Goal: Task Accomplishment & Management: Manage account settings

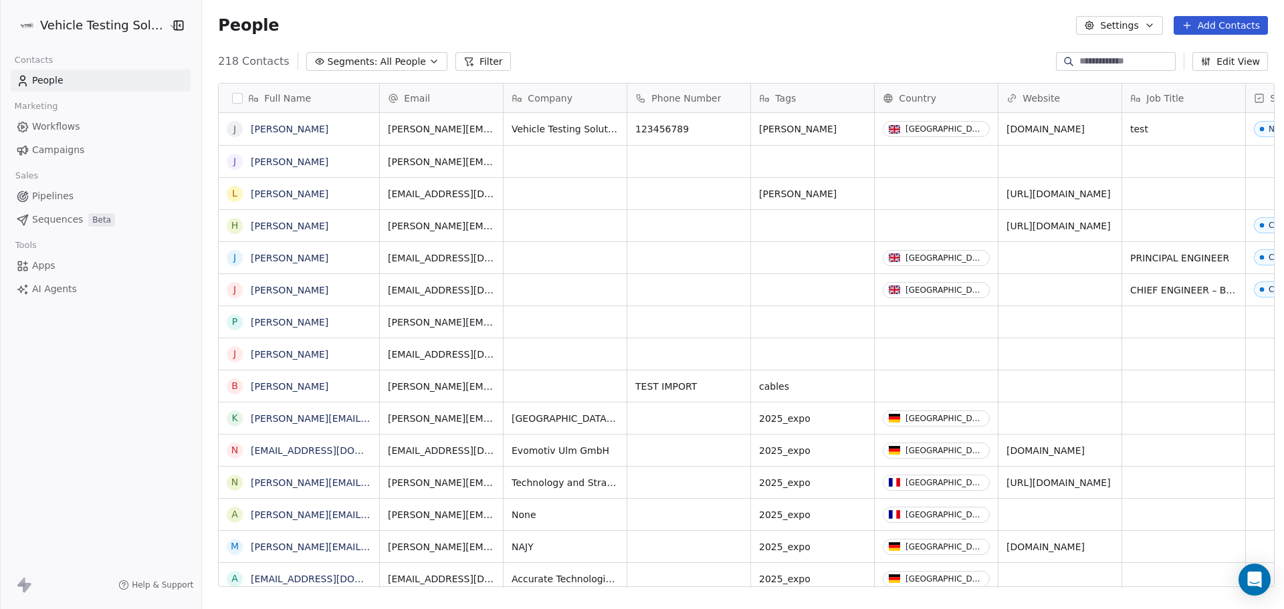
click at [43, 220] on span "Sequences" at bounding box center [57, 220] width 51 height 14
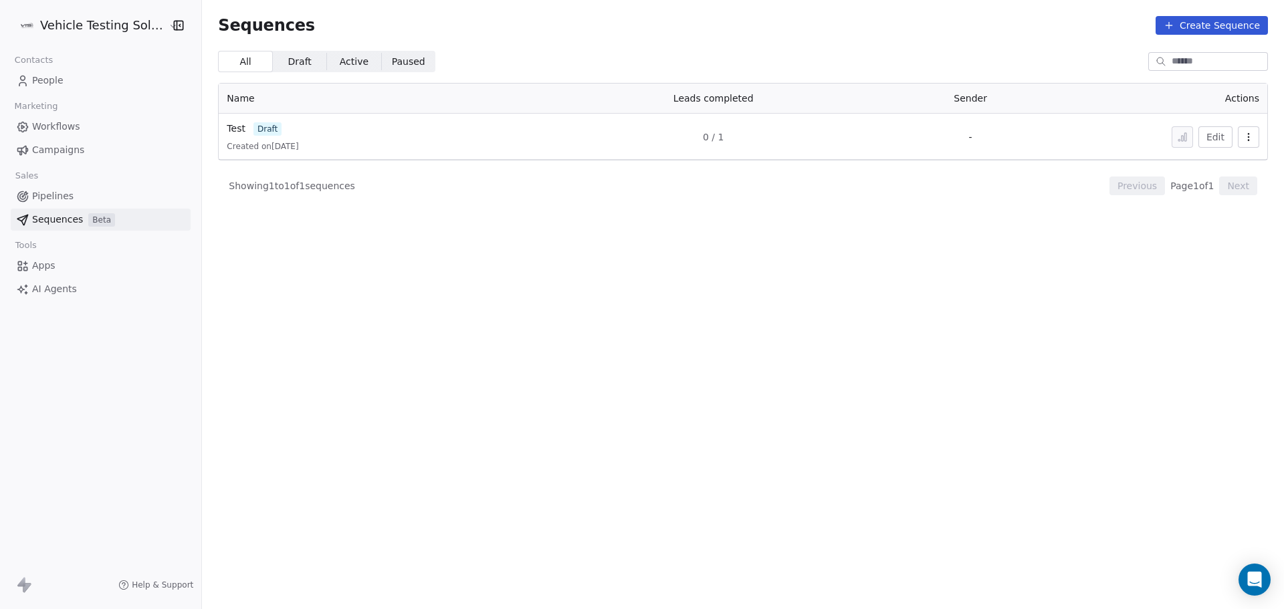
click at [45, 82] on span "People" at bounding box center [47, 81] width 31 height 14
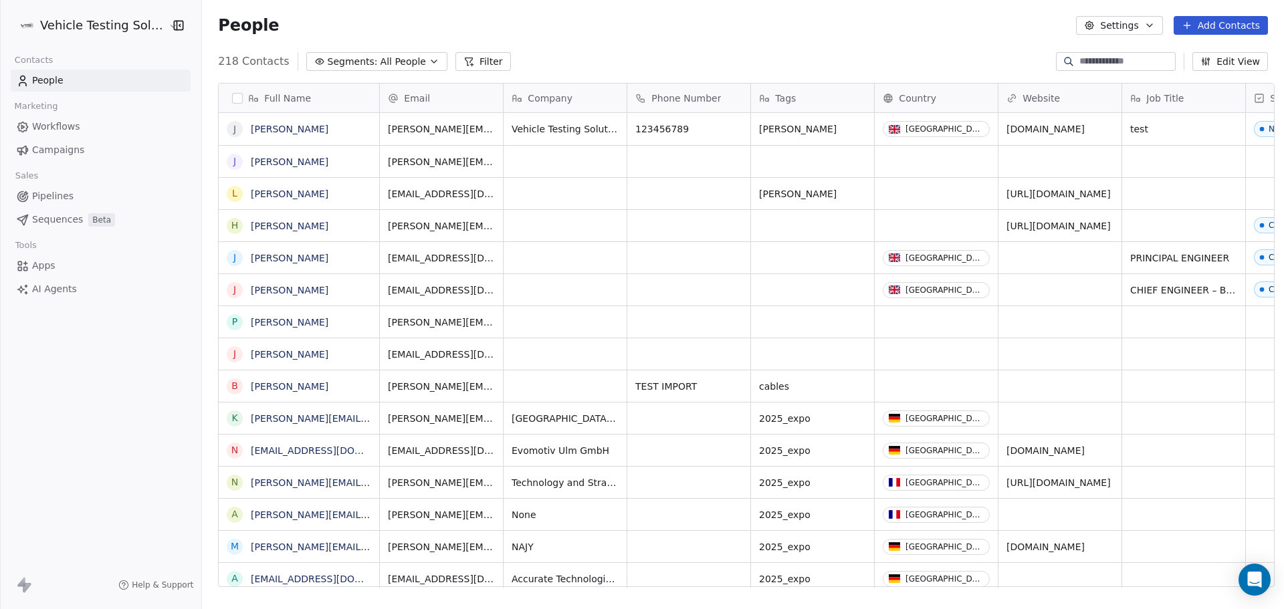
scroll to position [526, 1078]
click at [66, 218] on span "Sequences" at bounding box center [57, 220] width 51 height 14
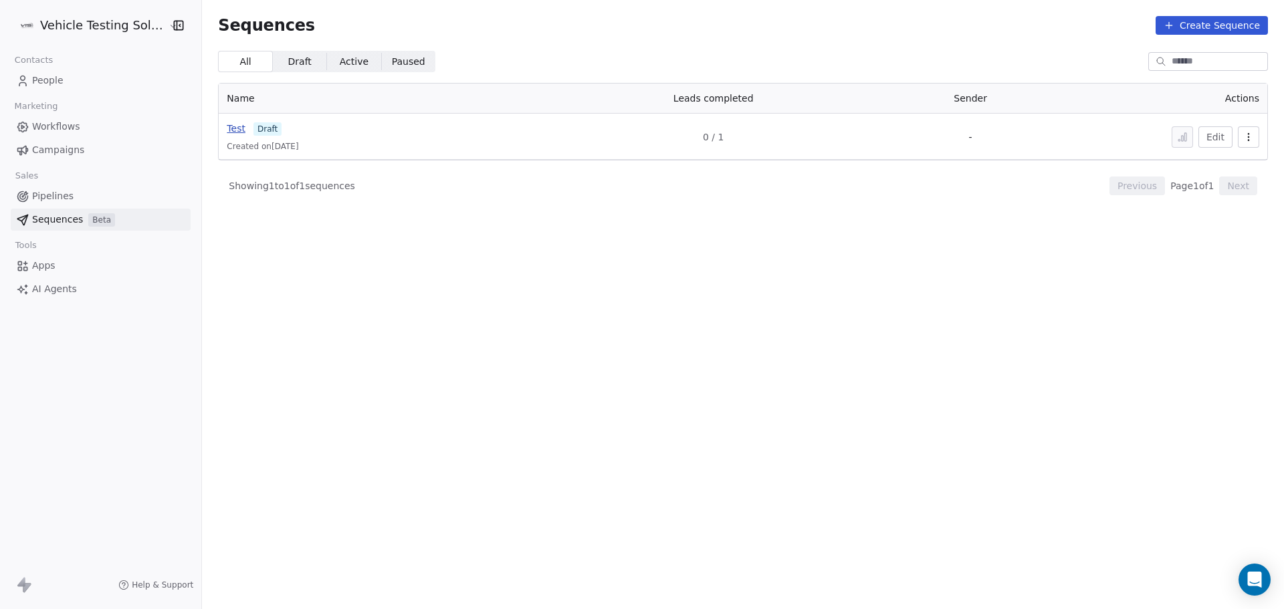
click at [231, 130] on span "Test" at bounding box center [236, 128] width 19 height 11
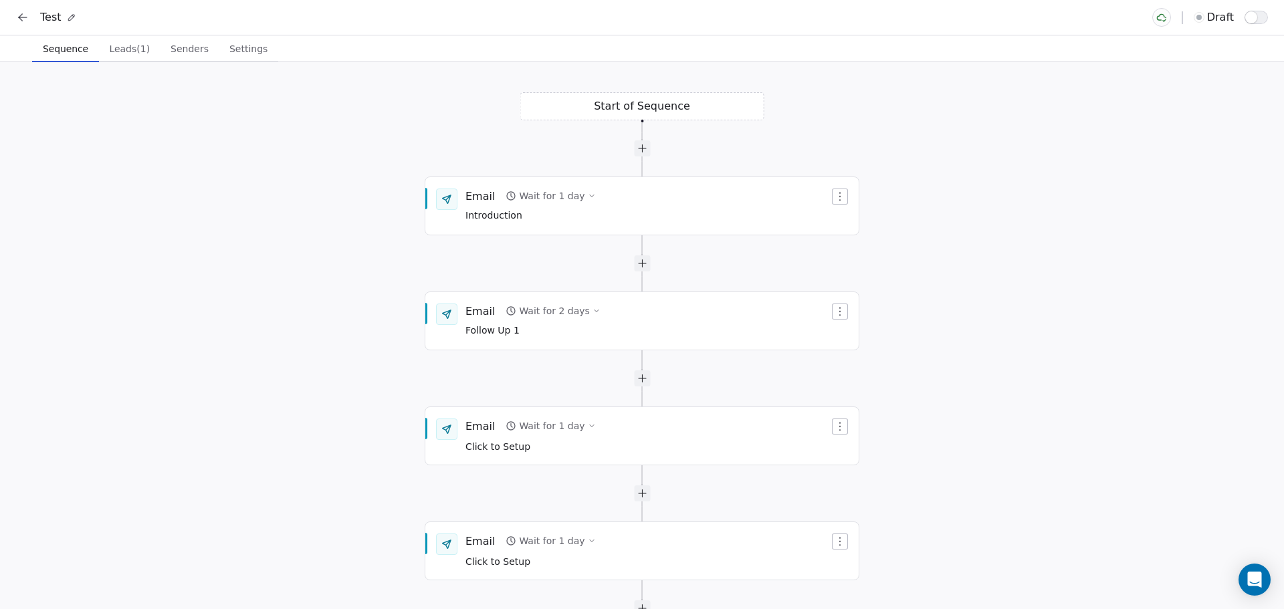
click at [124, 58] on button "Leads (1) Leads (1)" at bounding box center [130, 48] width 62 height 27
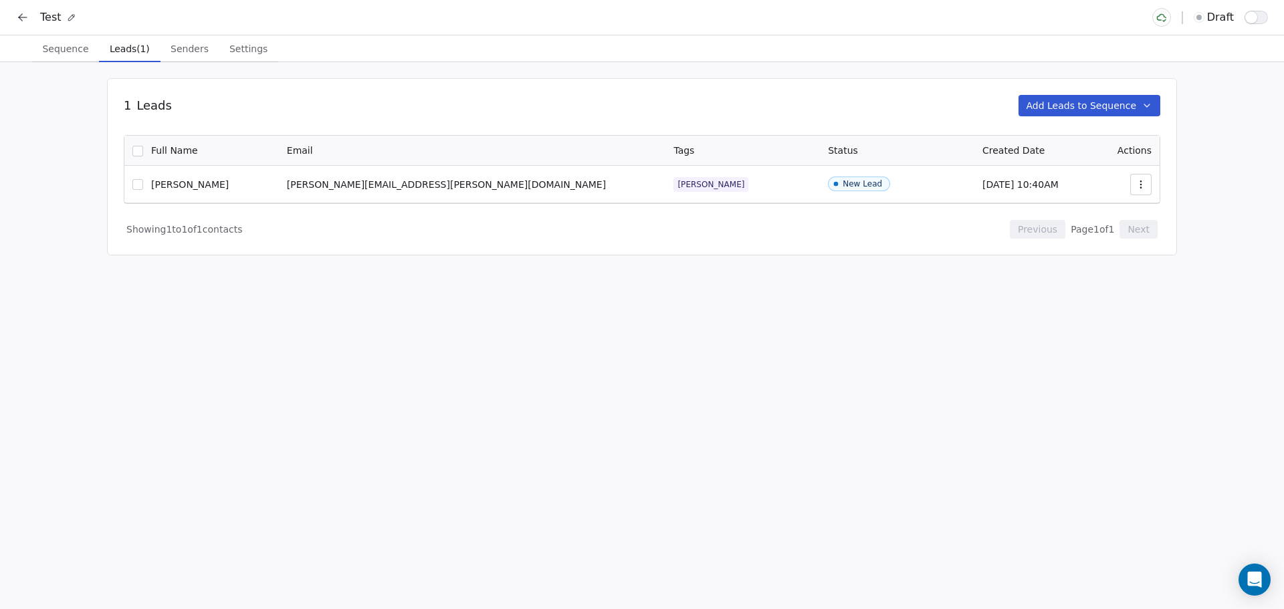
click at [70, 47] on span "Sequence" at bounding box center [65, 48] width 57 height 19
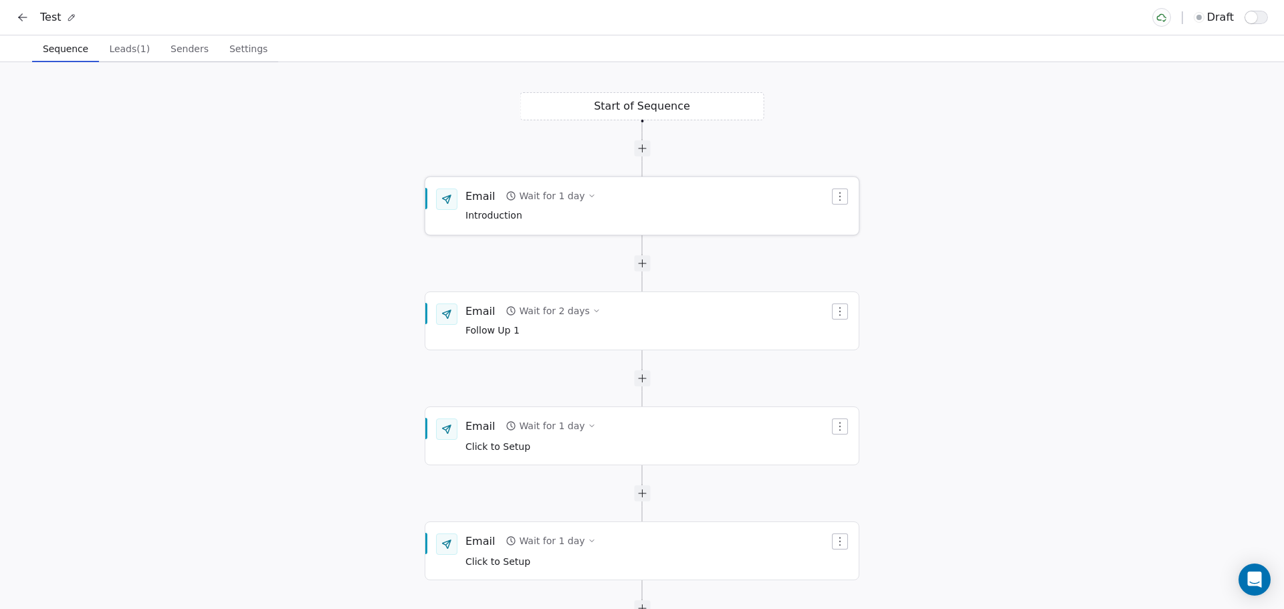
click at [565, 197] on div "Wait for 1 day" at bounding box center [552, 195] width 66 height 13
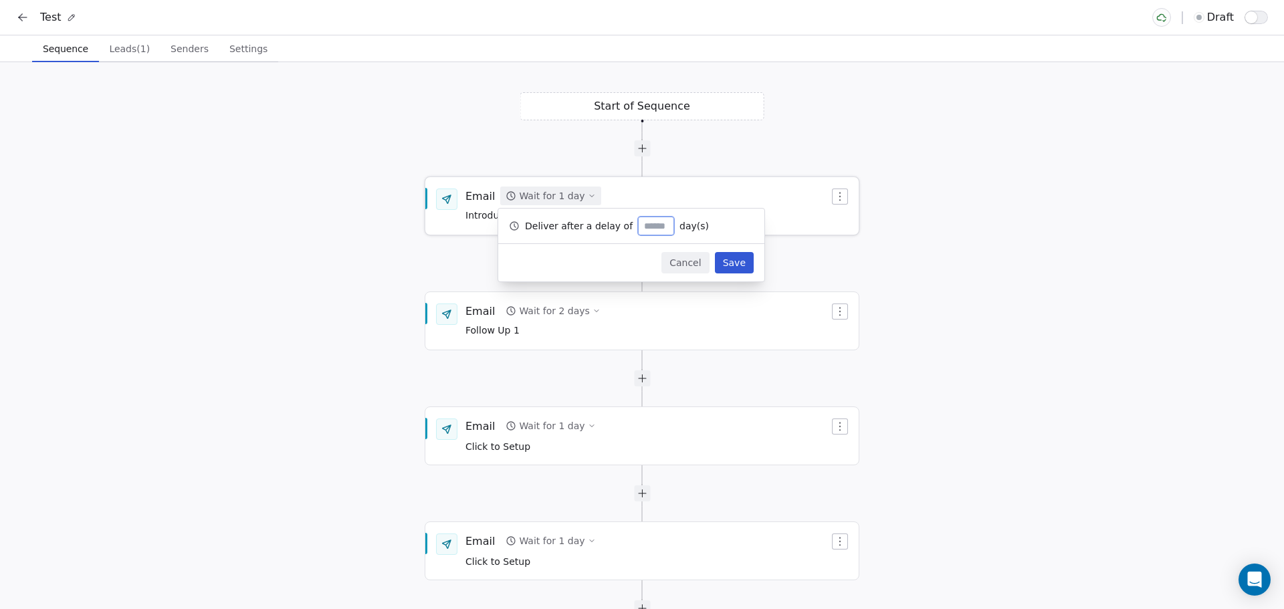
click at [721, 191] on div "Email Wait for 1 day Introduction" at bounding box center [648, 206] width 364 height 35
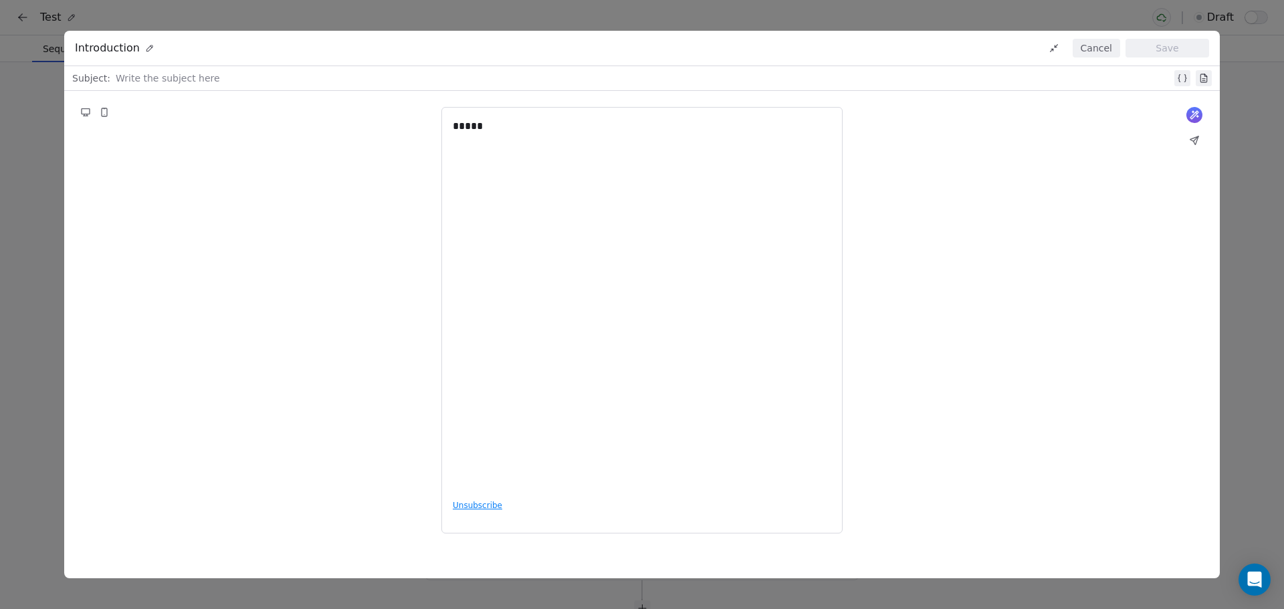
click at [482, 193] on div "*****" at bounding box center [642, 303] width 379 height 371
click at [135, 76] on div at bounding box center [644, 78] width 1056 height 16
click at [1088, 47] on button "Cancel" at bounding box center [1096, 48] width 47 height 19
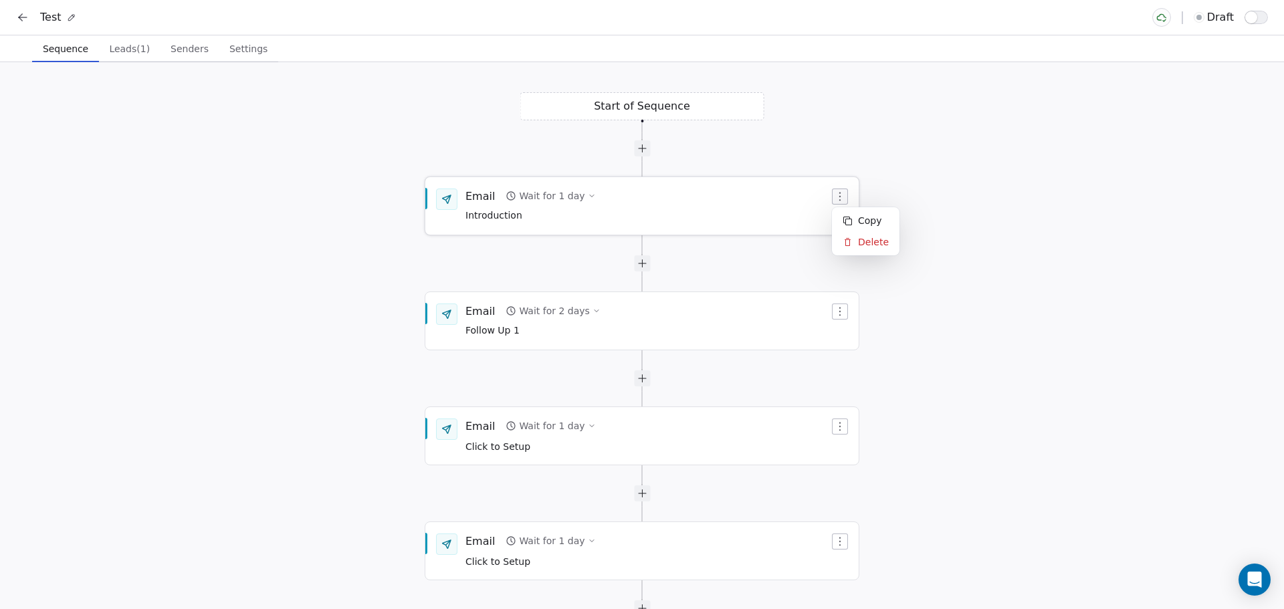
click at [843, 201] on icon "button" at bounding box center [840, 196] width 11 height 11
click at [1118, 173] on html "Test draft Sequence Sequence Leads (1) Leads (1) Senders Senders Settings Setti…" at bounding box center [642, 304] width 1284 height 609
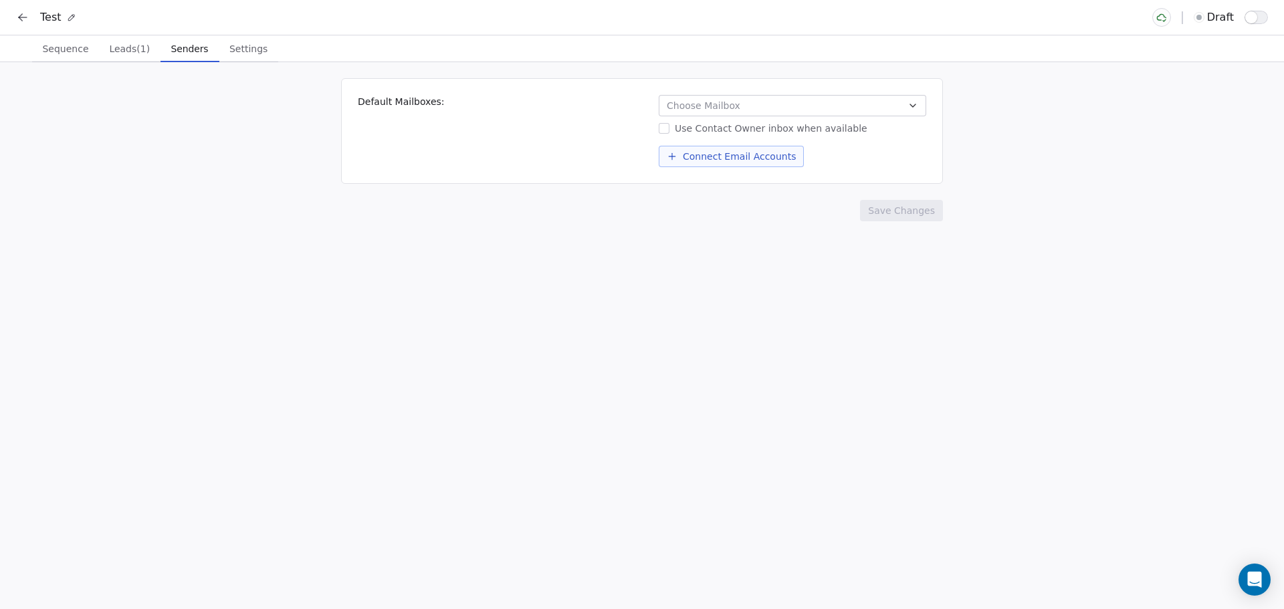
click at [179, 54] on span "Senders" at bounding box center [190, 48] width 48 height 19
click at [737, 99] on span "Choose Mailbox" at bounding box center [704, 105] width 74 height 13
click at [569, 122] on html "Test draft Sequence Sequence Leads (1) Leads (1) Senders Senders Settings Setti…" at bounding box center [642, 304] width 1284 height 609
click at [74, 52] on span "Sequence" at bounding box center [65, 48] width 57 height 19
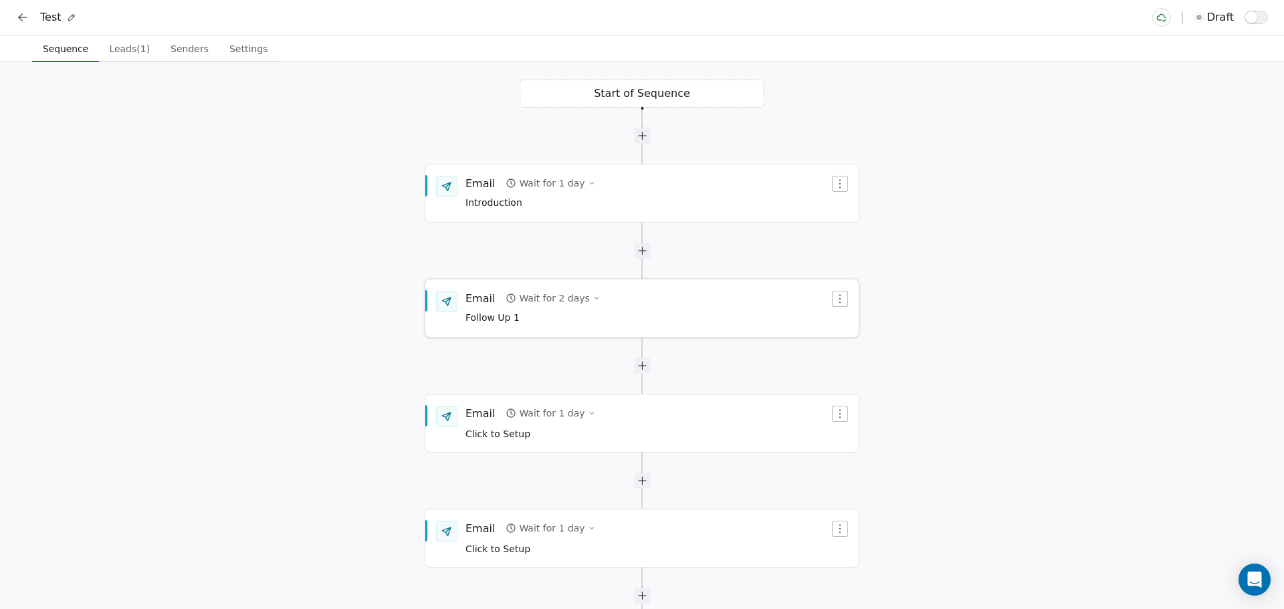
click at [476, 318] on span "Follow Up 1" at bounding box center [533, 318] width 135 height 15
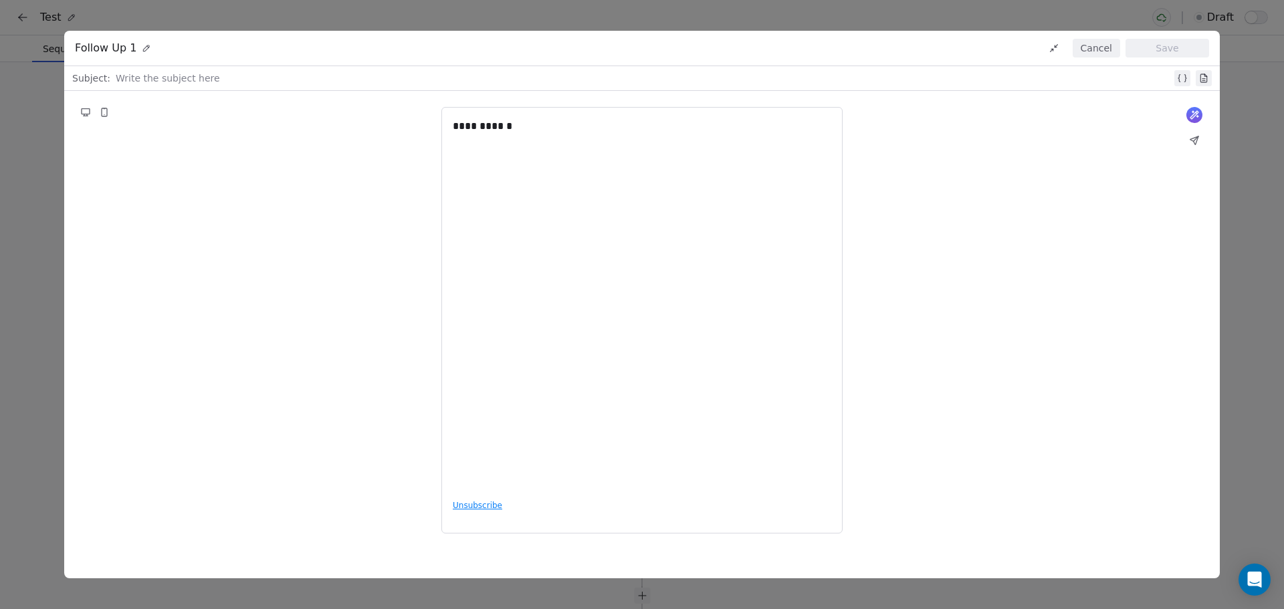
click at [1092, 44] on button "Cancel" at bounding box center [1096, 48] width 47 height 19
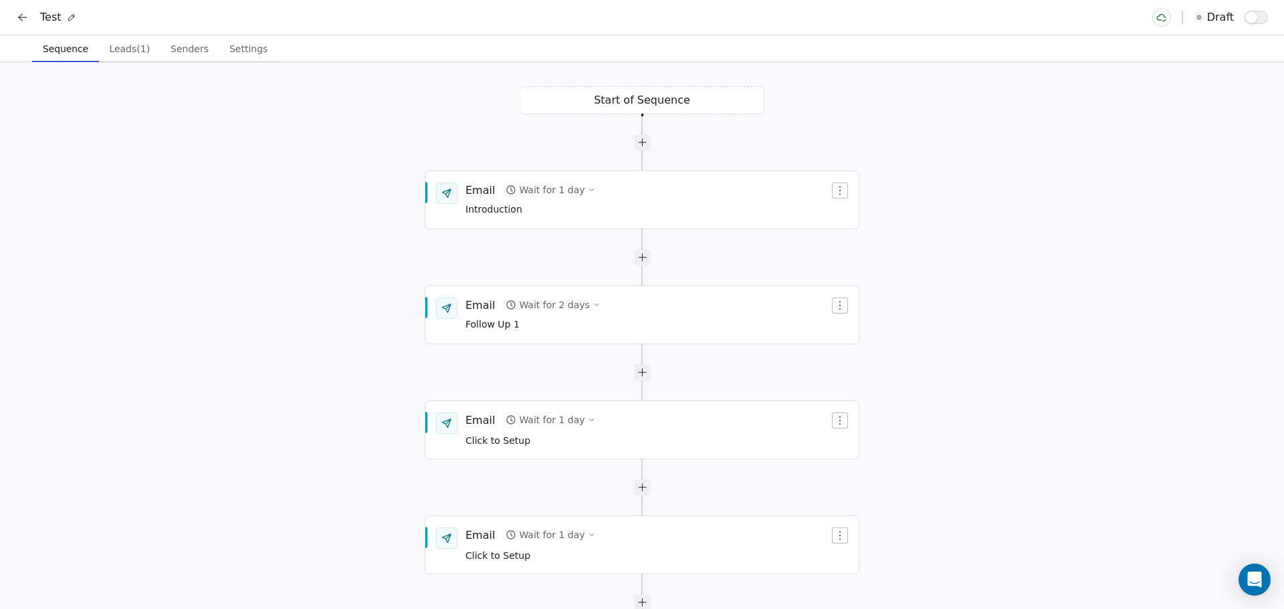
click at [188, 55] on span "Senders" at bounding box center [189, 48] width 49 height 19
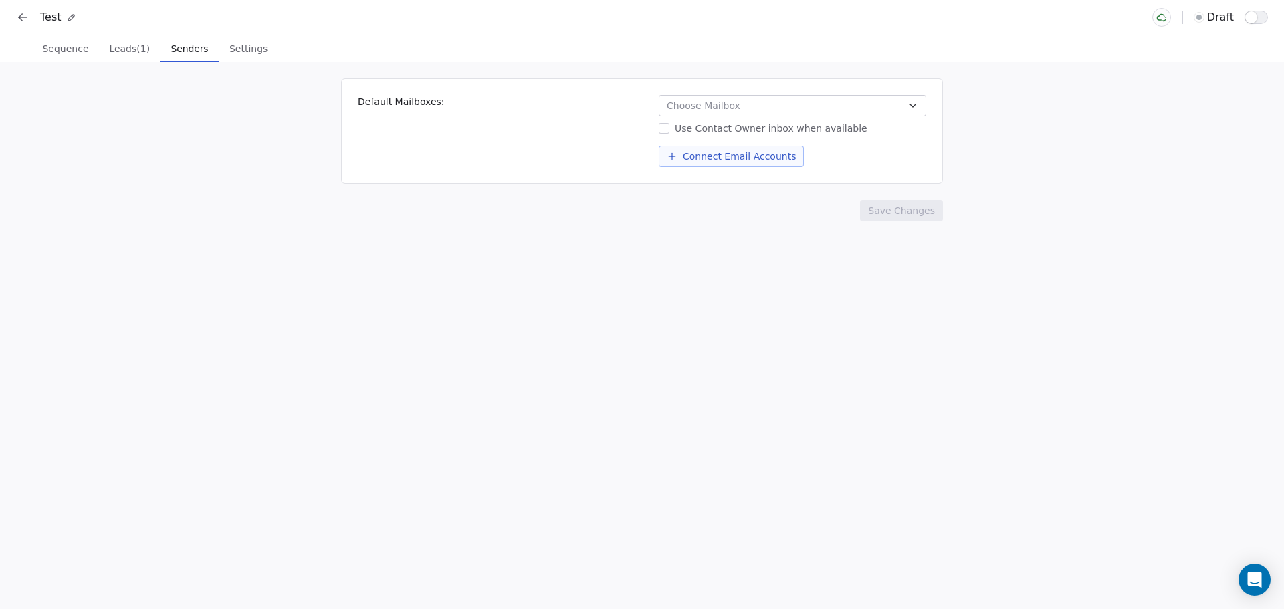
click at [743, 104] on button "Choose Mailbox" at bounding box center [793, 105] width 268 height 21
click at [565, 126] on html "Test draft Sequence Sequence Leads (1) Leads (1) Senders Senders Settings Setti…" at bounding box center [642, 304] width 1284 height 609
click at [798, 107] on button "Choose Mailbox" at bounding box center [793, 105] width 268 height 21
click at [798, 107] on html "Test draft Sequence Sequence Leads (1) Leads (1) Senders Senders Settings Setti…" at bounding box center [642, 304] width 1284 height 609
click at [752, 163] on button "Connect Email Accounts" at bounding box center [731, 156] width 145 height 21
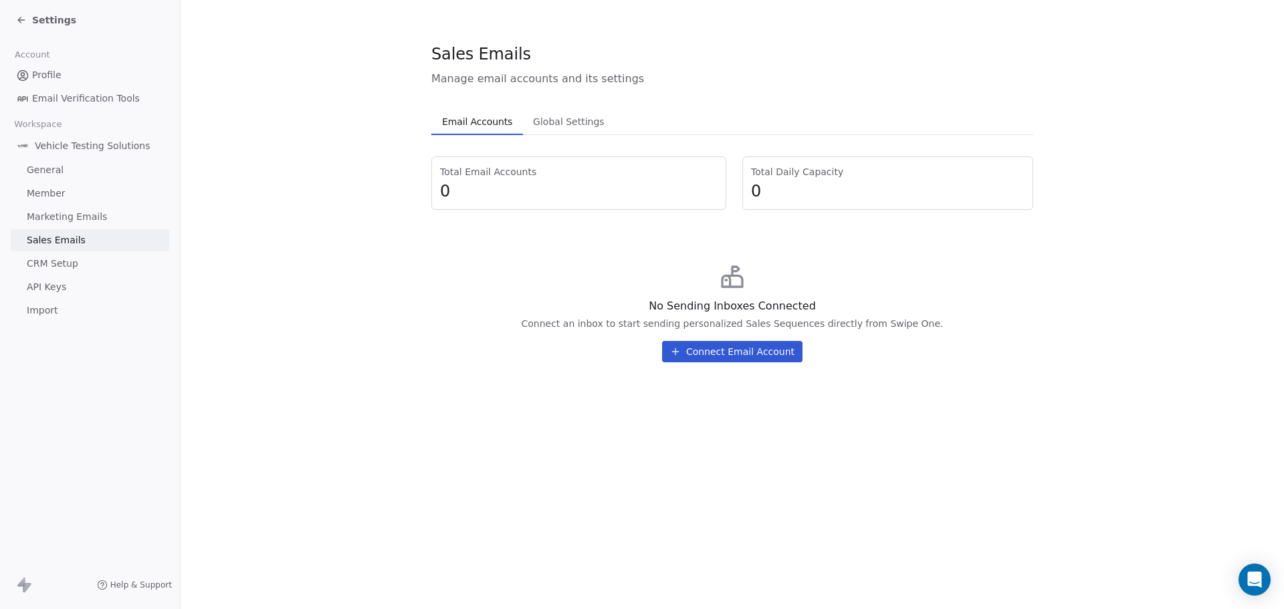
click at [550, 120] on span "Global Settings" at bounding box center [569, 121] width 82 height 19
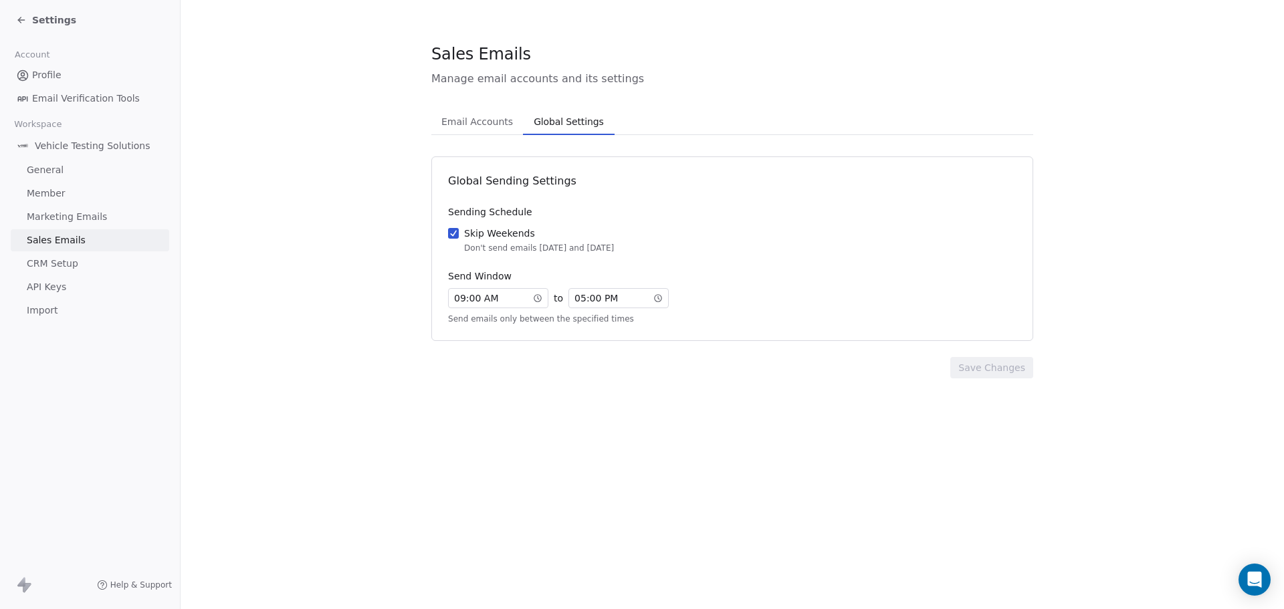
click at [474, 122] on span "Email Accounts" at bounding box center [477, 121] width 82 height 19
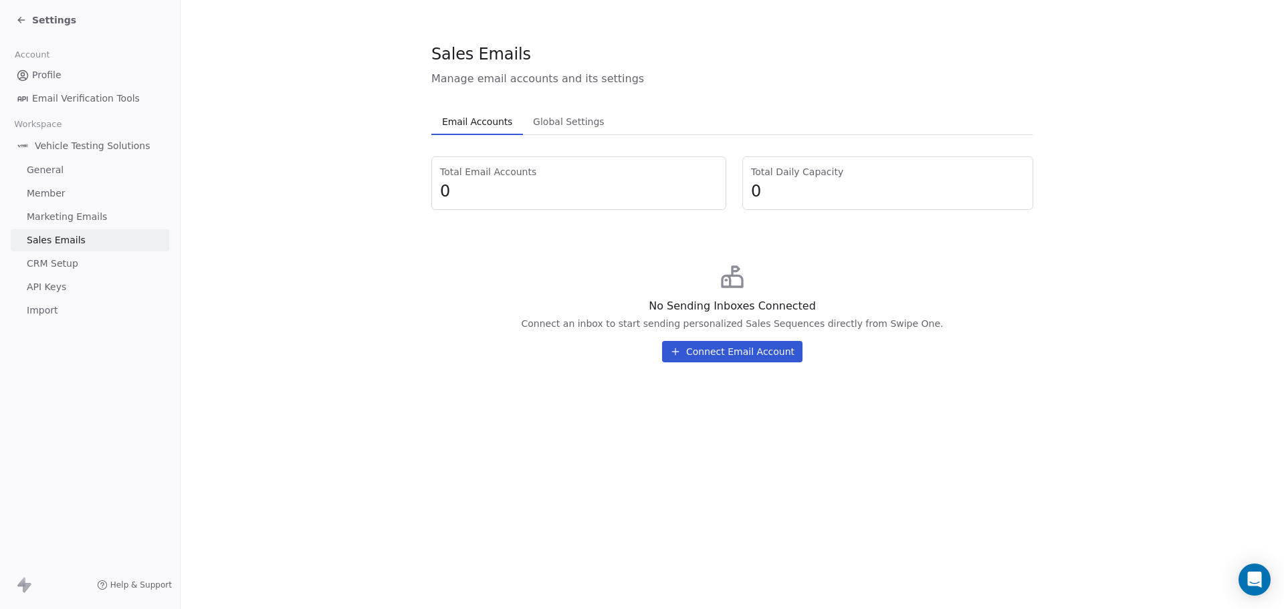
click at [738, 344] on button "Connect Email Account" at bounding box center [732, 351] width 140 height 21
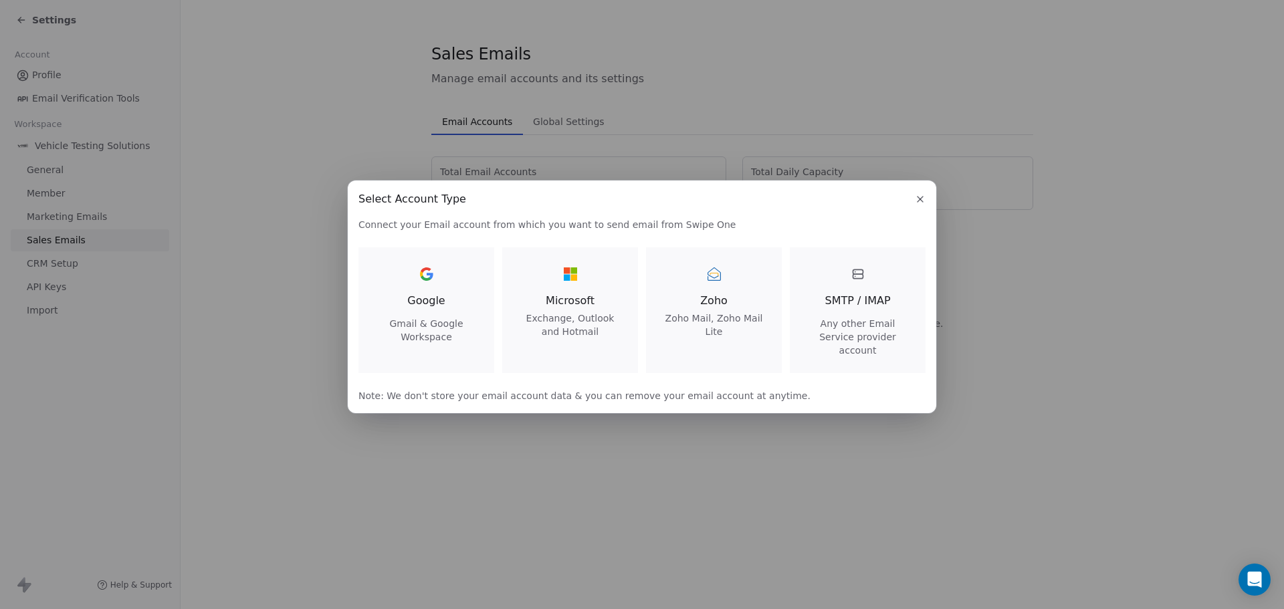
click at [924, 201] on icon "button" at bounding box center [920, 199] width 11 height 11
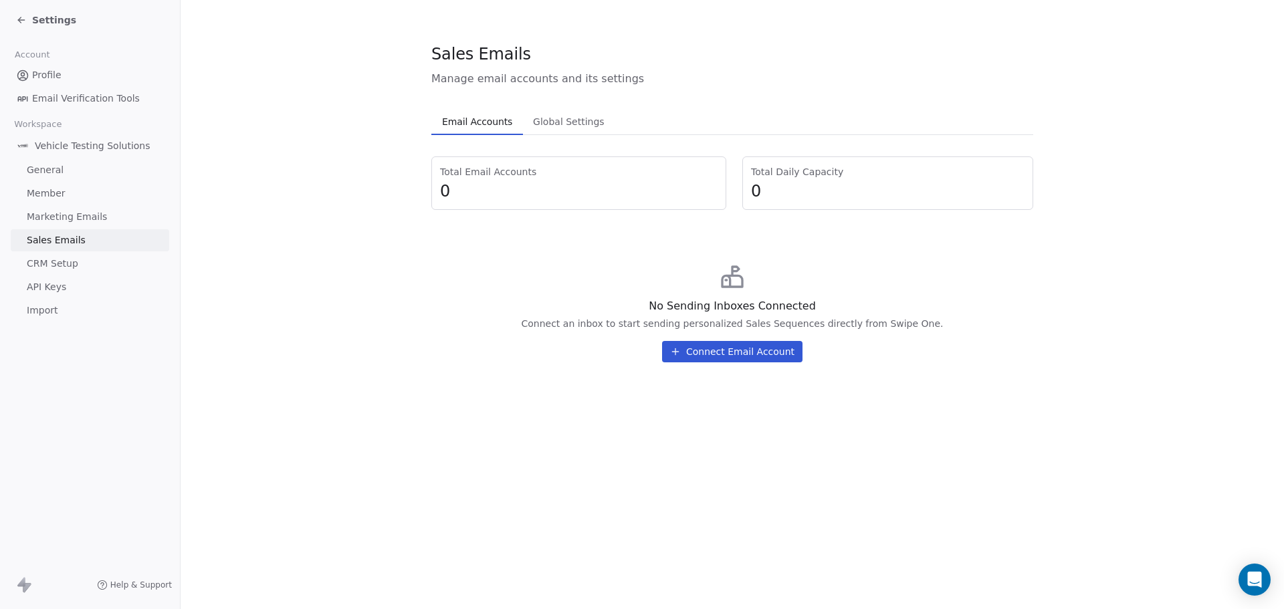
click at [56, 23] on span "Settings" at bounding box center [54, 19] width 44 height 13
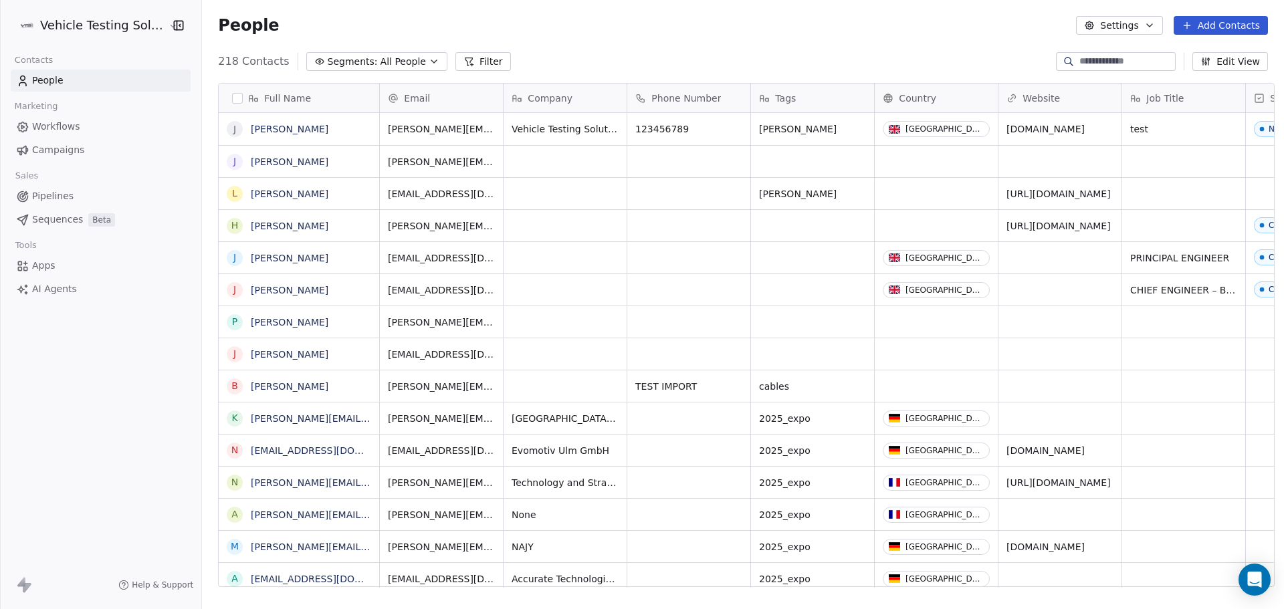
scroll to position [526, 1078]
click at [1120, 24] on button "Settings" at bounding box center [1119, 25] width 86 height 19
click at [922, 25] on html "Vehicle Testing Solutions Contacts People Marketing Workflows Campaigns Sales P…" at bounding box center [642, 304] width 1284 height 609
click at [1130, 28] on button "Settings" at bounding box center [1119, 25] width 86 height 19
click at [1132, 57] on span "Contact Properties" at bounding box center [1156, 54] width 87 height 14
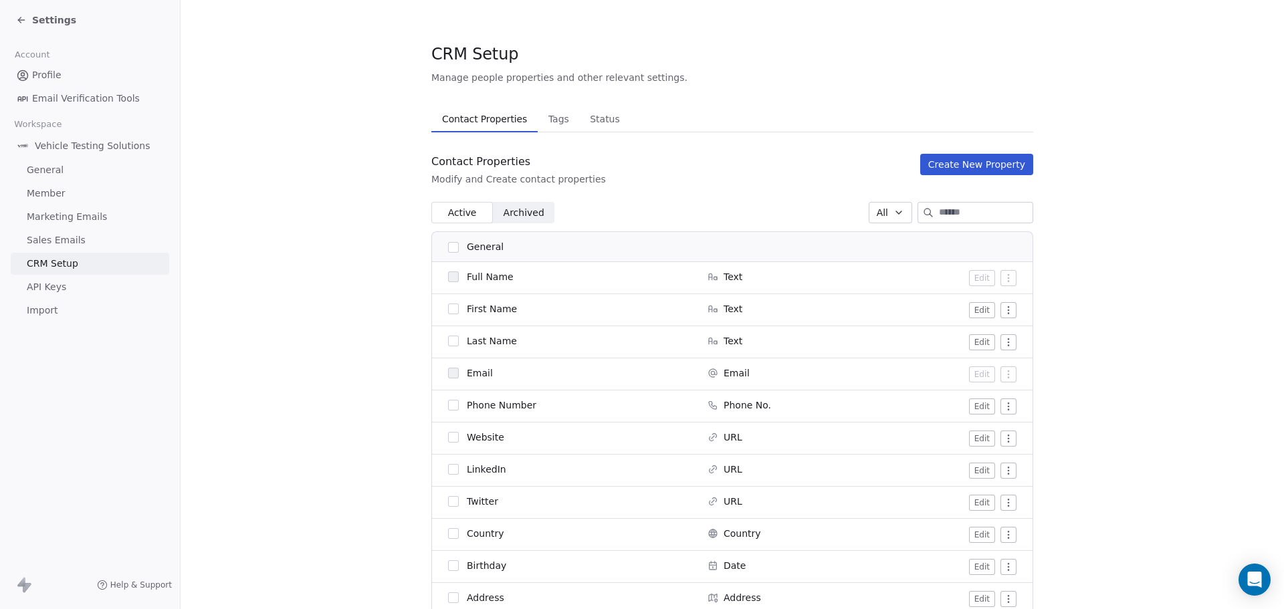
click at [74, 239] on span "Sales Emails" at bounding box center [56, 240] width 59 height 14
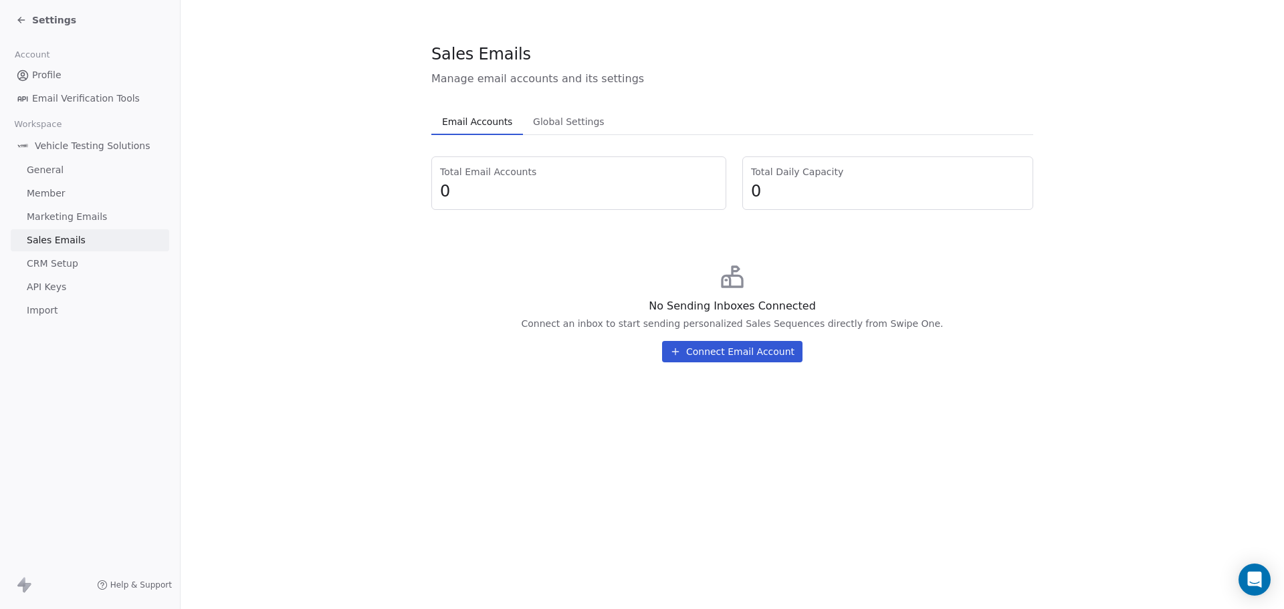
click at [753, 361] on button "Connect Email Account" at bounding box center [732, 351] width 140 height 21
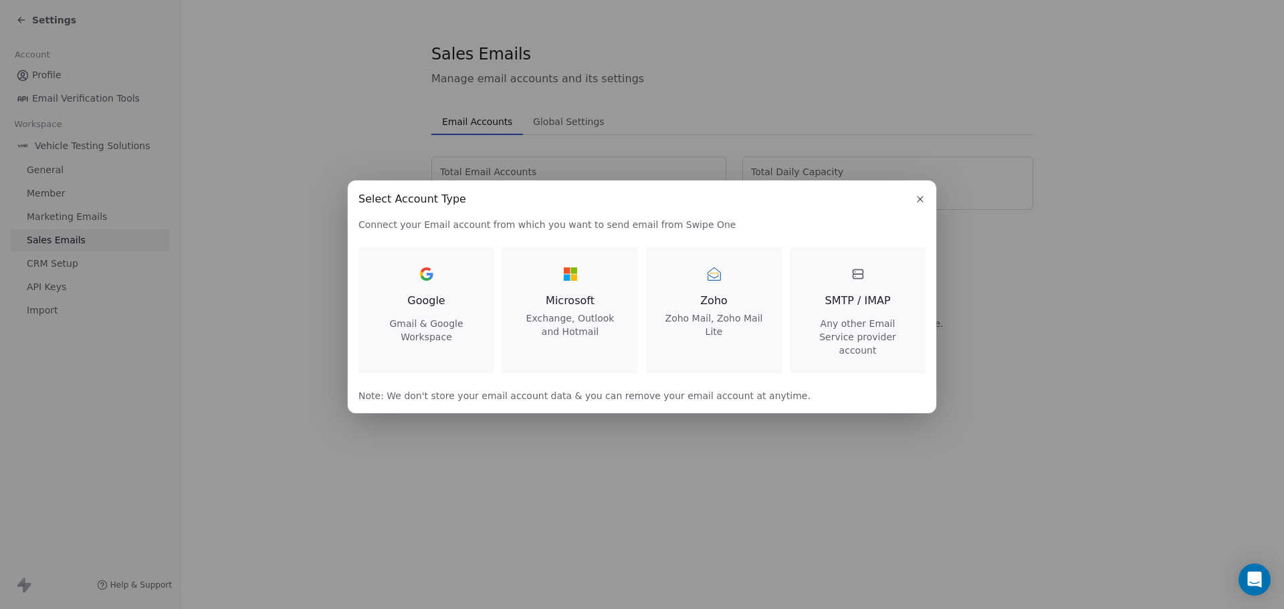
click at [574, 298] on div "Microsoft Exchange, Outlook and Hotmail" at bounding box center [570, 301] width 104 height 75
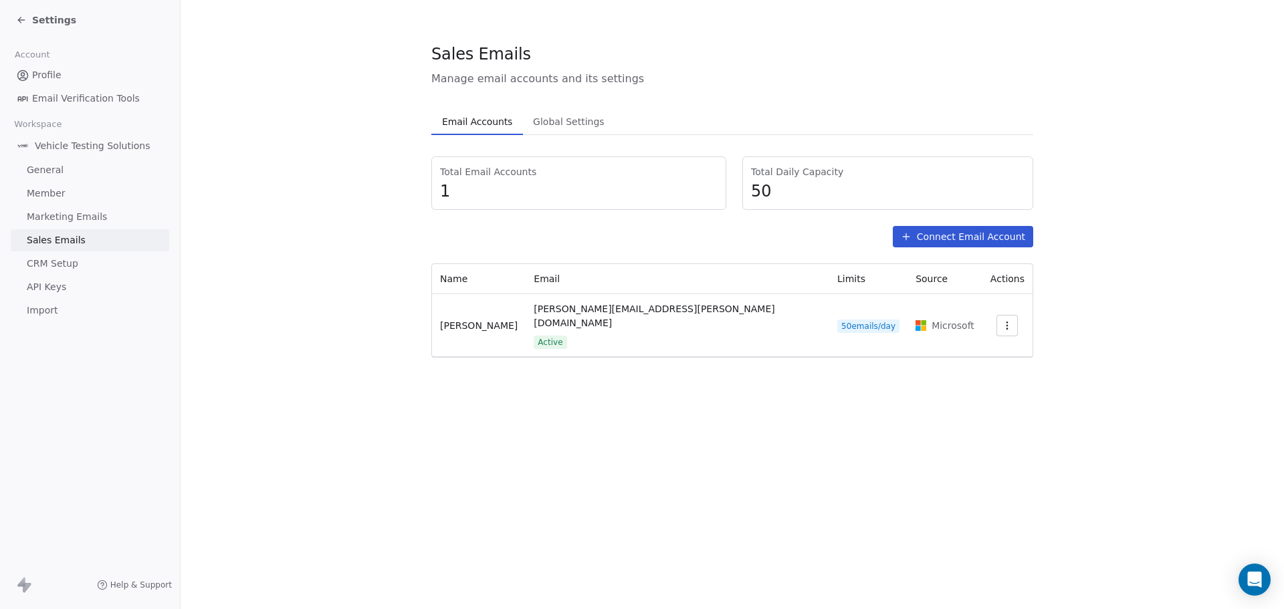
click at [1007, 315] on button "button" at bounding box center [1007, 325] width 21 height 21
click at [1075, 298] on html "Settings Account Profile Email Verification Tools Workspace Vehicle Testing Sol…" at bounding box center [642, 304] width 1284 height 609
click at [45, 19] on span "Settings" at bounding box center [54, 19] width 44 height 13
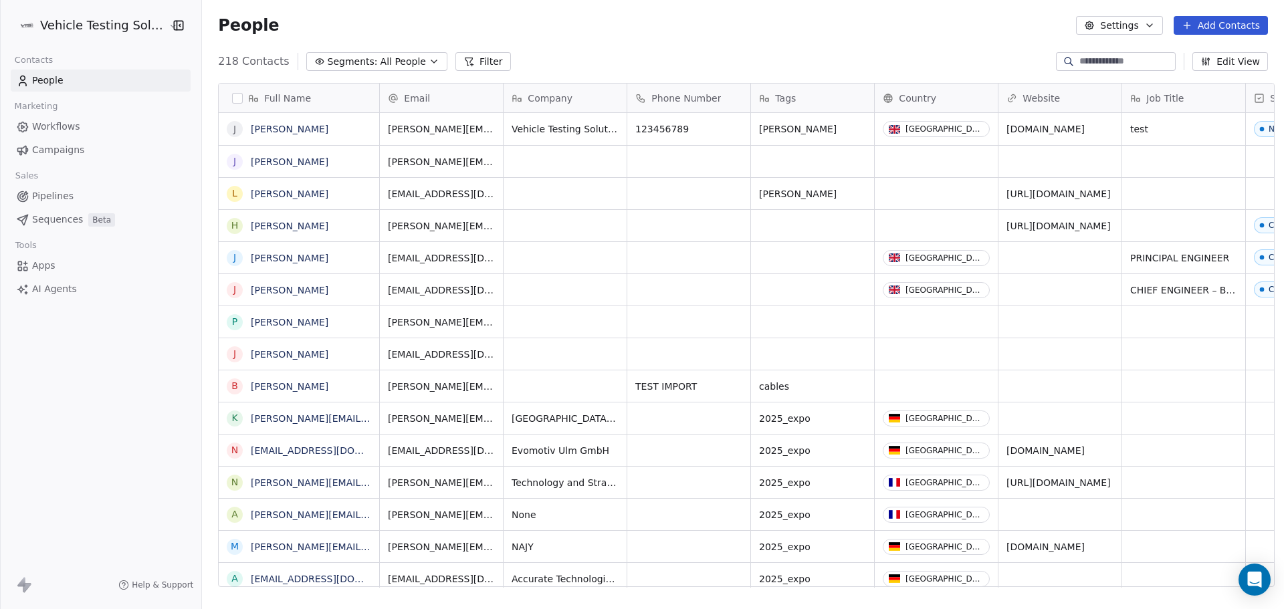
scroll to position [526, 1078]
click at [69, 223] on span "Sequences" at bounding box center [57, 220] width 51 height 14
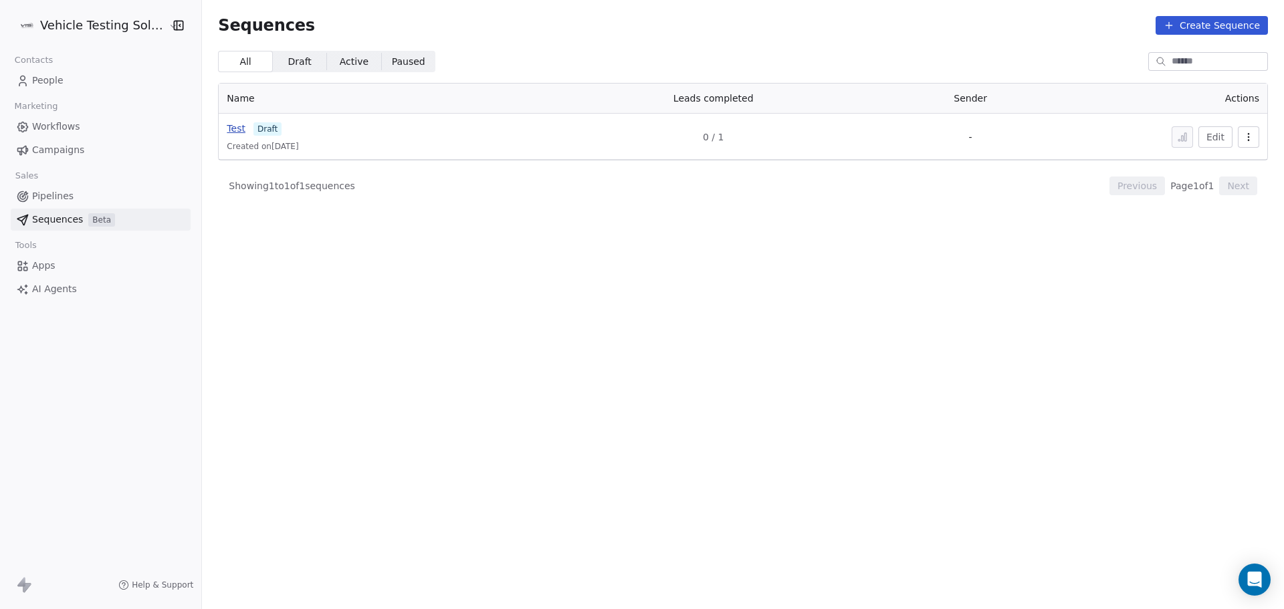
click at [235, 131] on span "Test" at bounding box center [236, 128] width 19 height 11
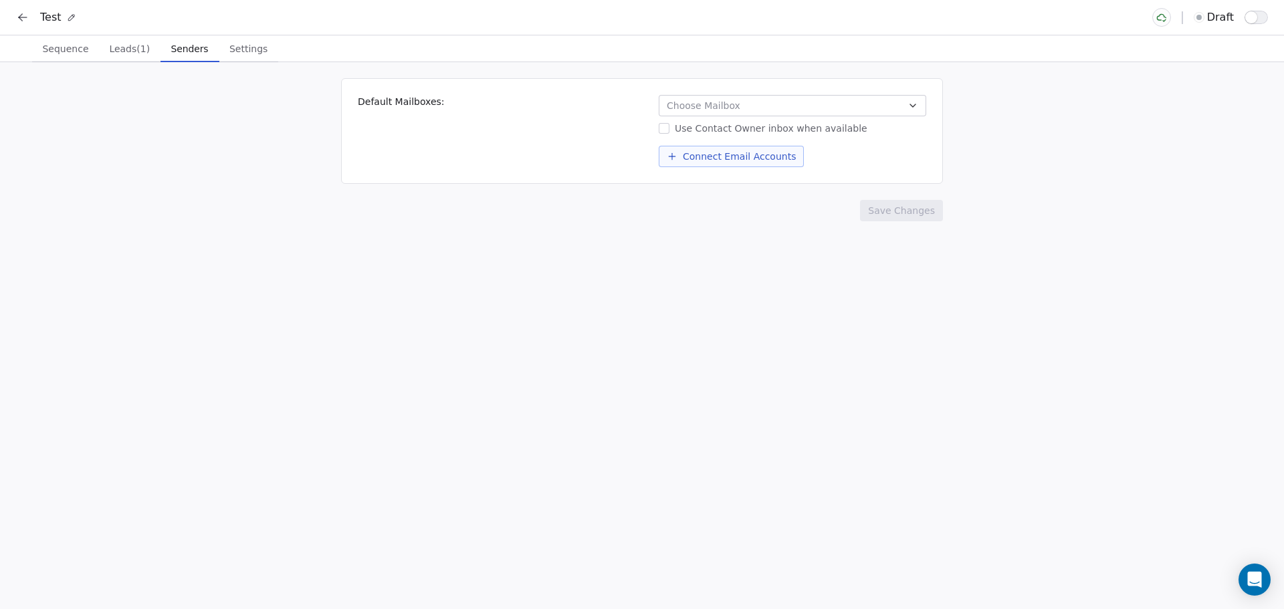
click at [184, 56] on span "Senders" at bounding box center [190, 48] width 48 height 19
click at [743, 109] on button "Choose Mailbox" at bounding box center [793, 105] width 268 height 21
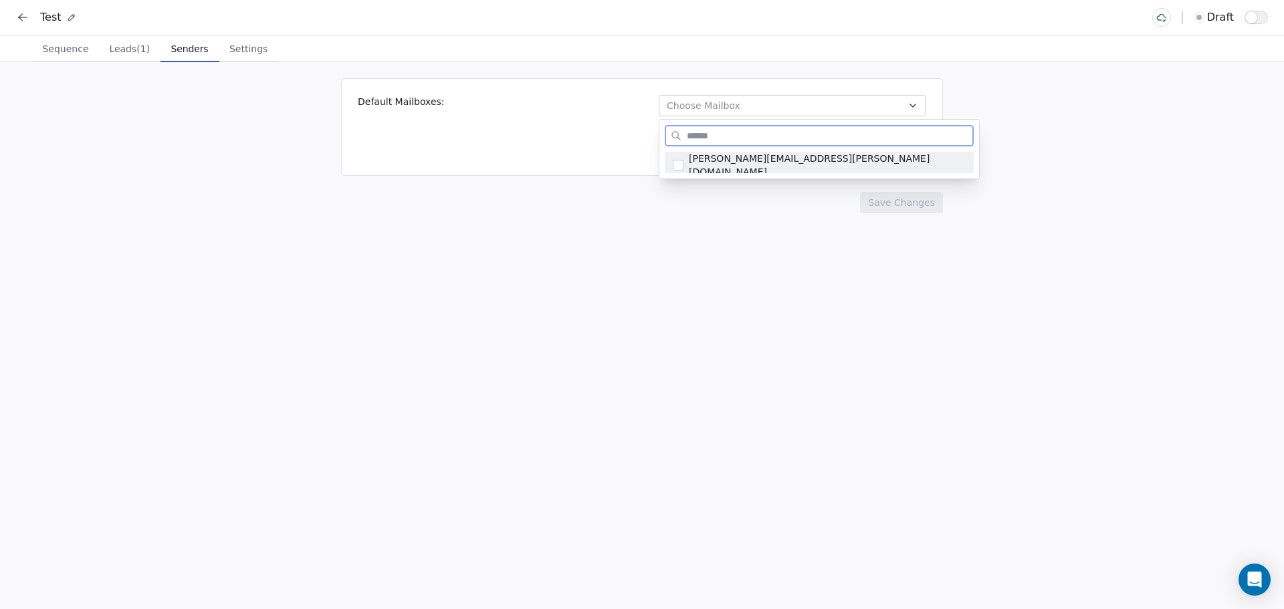
click at [746, 162] on span "[PERSON_NAME][EMAIL_ADDRESS][PERSON_NAME][DOMAIN_NAME]" at bounding box center [827, 165] width 277 height 27
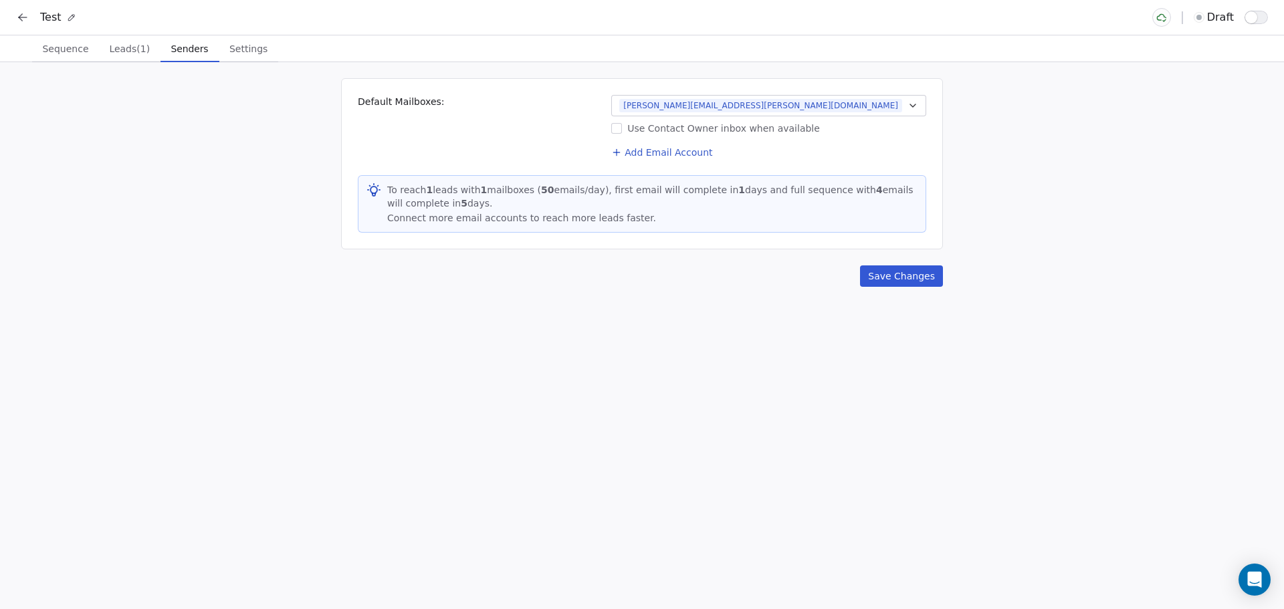
click at [814, 248] on html "Test draft Sequence Sequence Leads (1) Leads (1) Senders Senders Settings Setti…" at bounding box center [642, 304] width 1284 height 609
click at [885, 276] on button "Save Changes" at bounding box center [901, 276] width 83 height 21
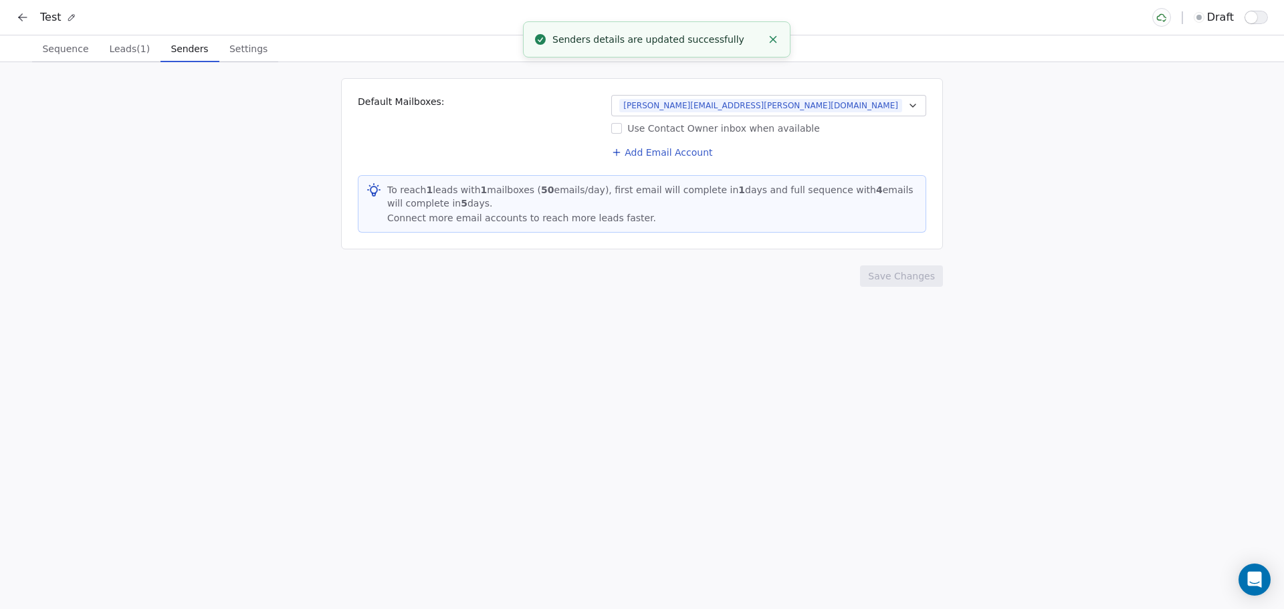
click at [85, 55] on span "Sequence" at bounding box center [65, 48] width 57 height 19
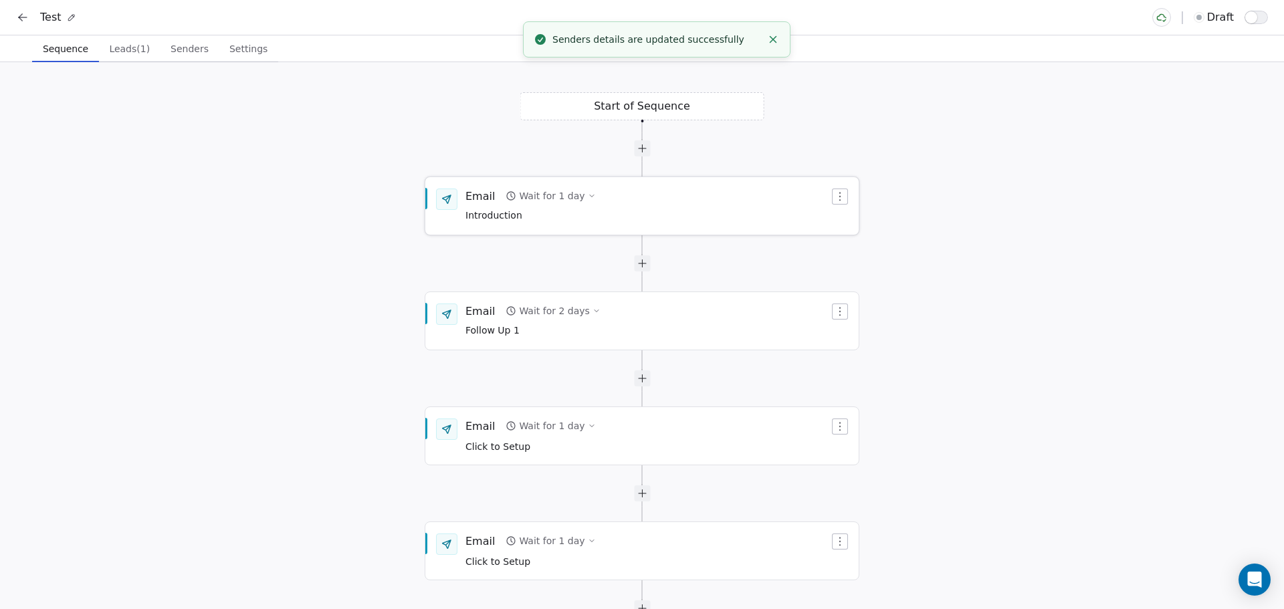
click at [555, 195] on div "Wait for 1 day" at bounding box center [552, 195] width 66 height 13
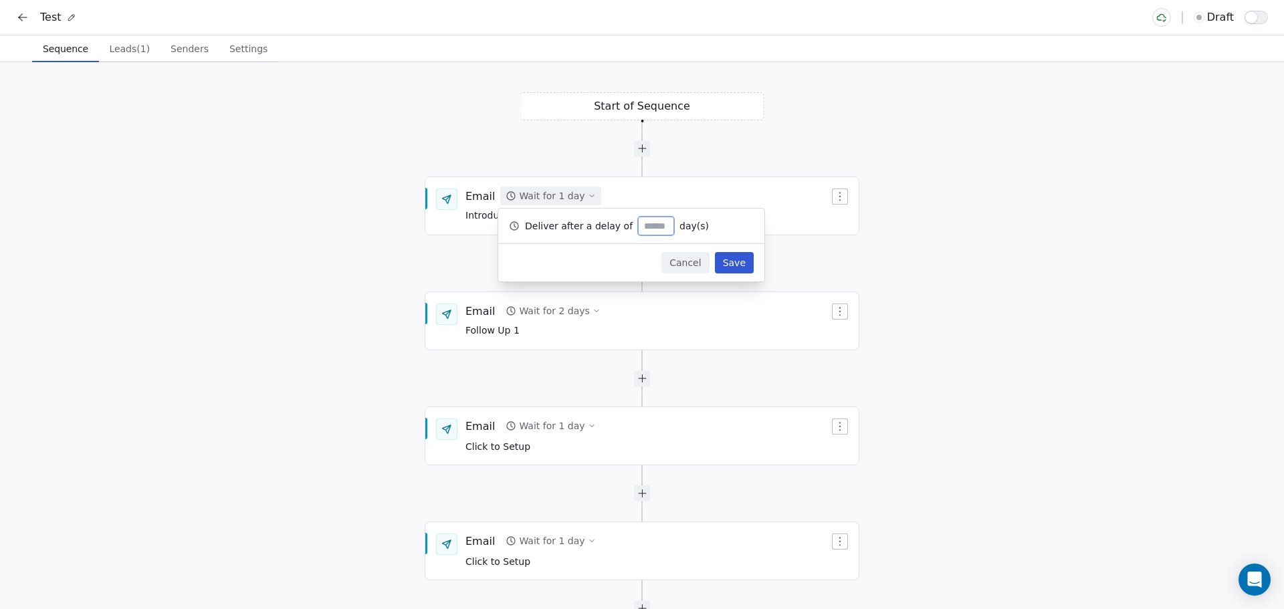
click at [651, 225] on input "*" at bounding box center [656, 226] width 29 height 10
drag, startPoint x: 651, startPoint y: 225, endPoint x: 625, endPoint y: 225, distance: 26.1
click at [625, 225] on div "Deliver after a delay of * day(s)" at bounding box center [631, 226] width 266 height 35
click at [520, 153] on div at bounding box center [642, 148] width 244 height 16
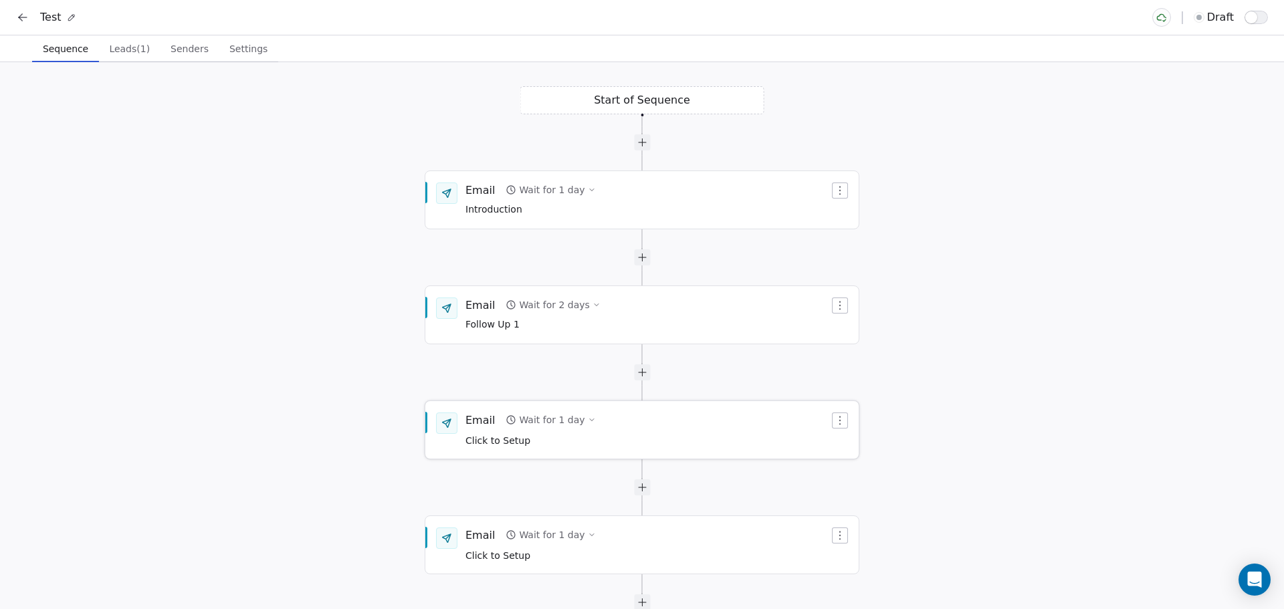
click at [510, 448] on div "Email Wait for 1 day Click to Setup" at bounding box center [641, 430] width 433 height 56
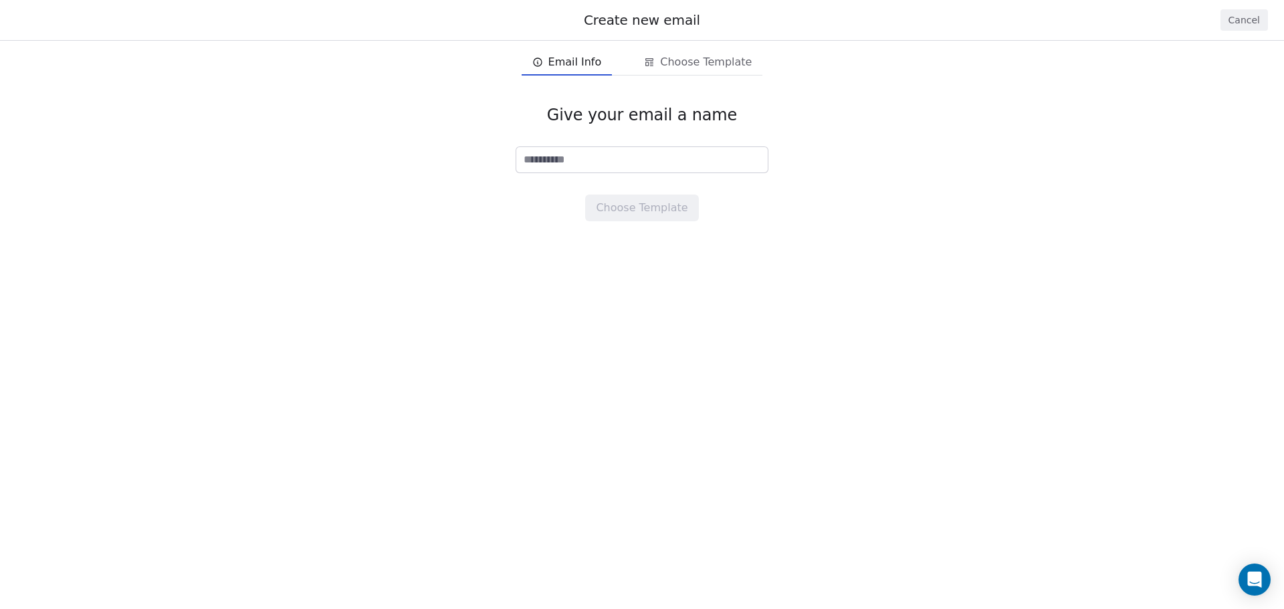
click at [1240, 19] on button "Cancel" at bounding box center [1244, 19] width 47 height 21
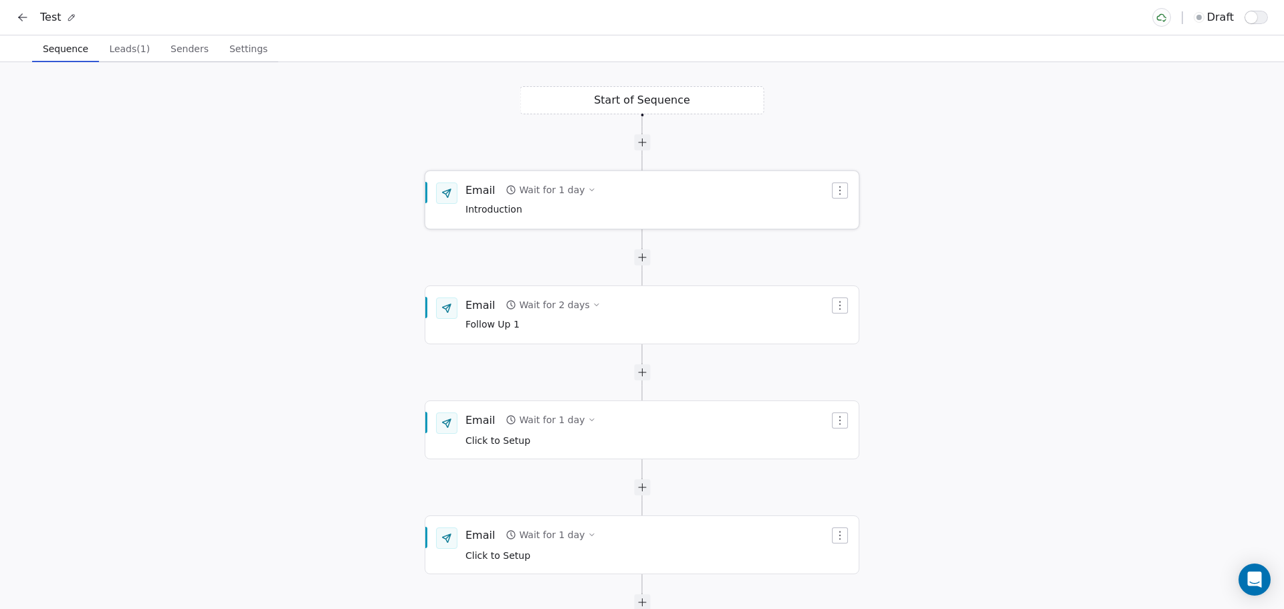
click at [498, 207] on span "Introduction" at bounding box center [531, 210] width 130 height 15
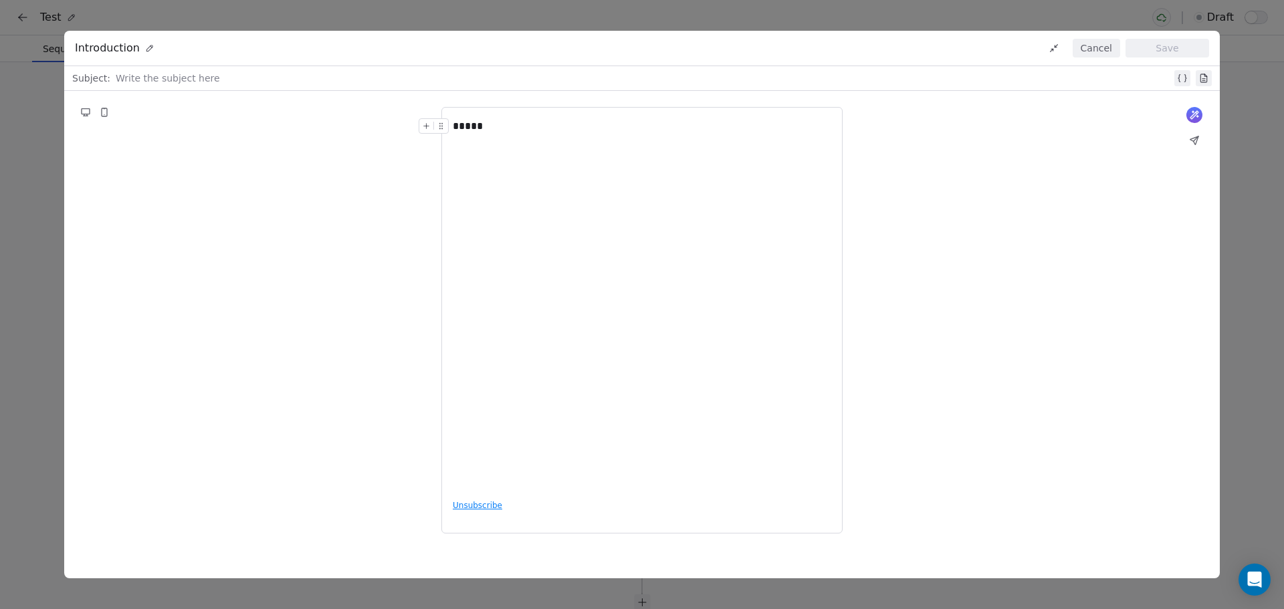
click at [171, 80] on div at bounding box center [644, 78] width 1056 height 16
click at [1158, 44] on button "Save" at bounding box center [1168, 48] width 84 height 19
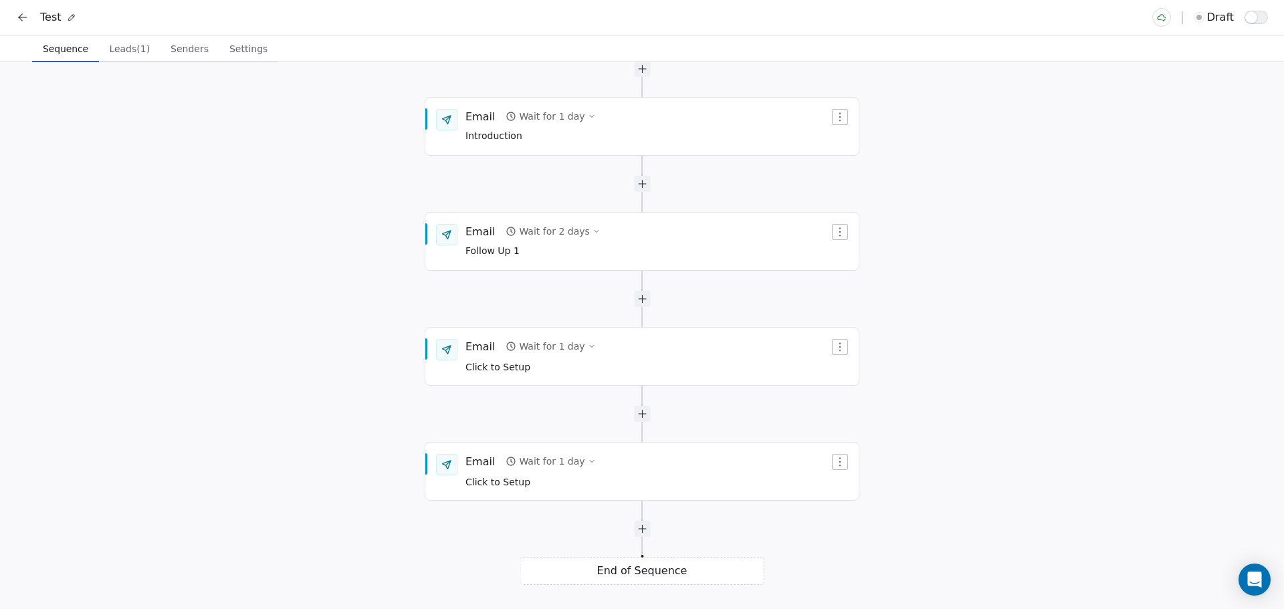
click at [1248, 14] on span "button" at bounding box center [1252, 17] width 12 height 12
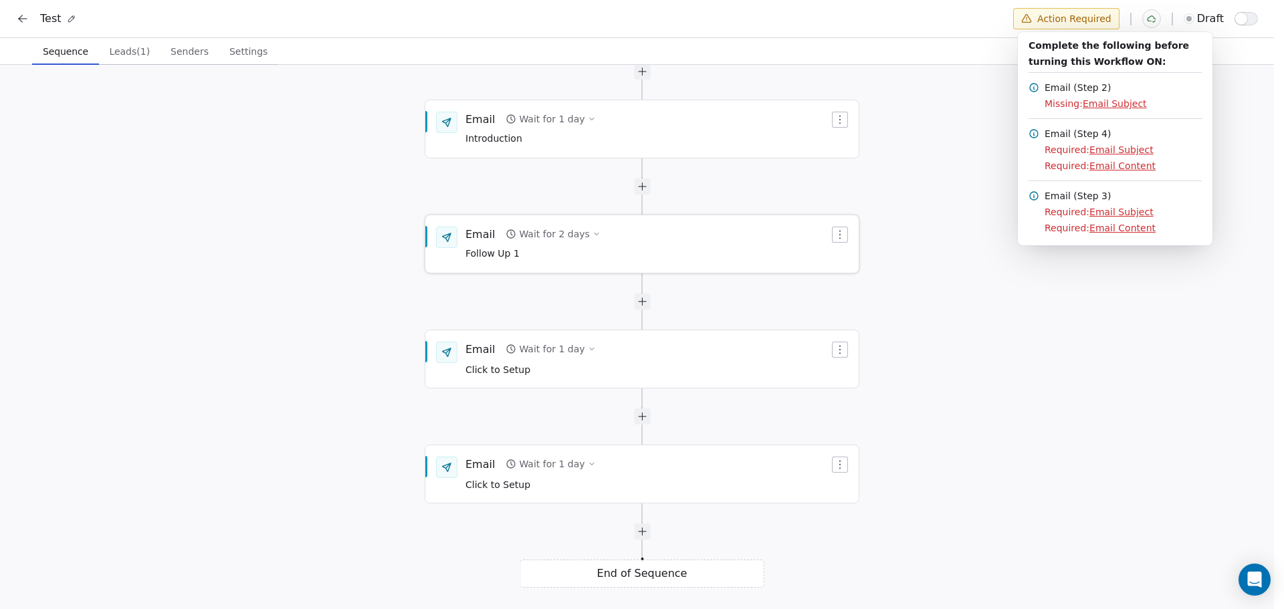
click at [540, 256] on span "Follow Up 1" at bounding box center [533, 254] width 135 height 15
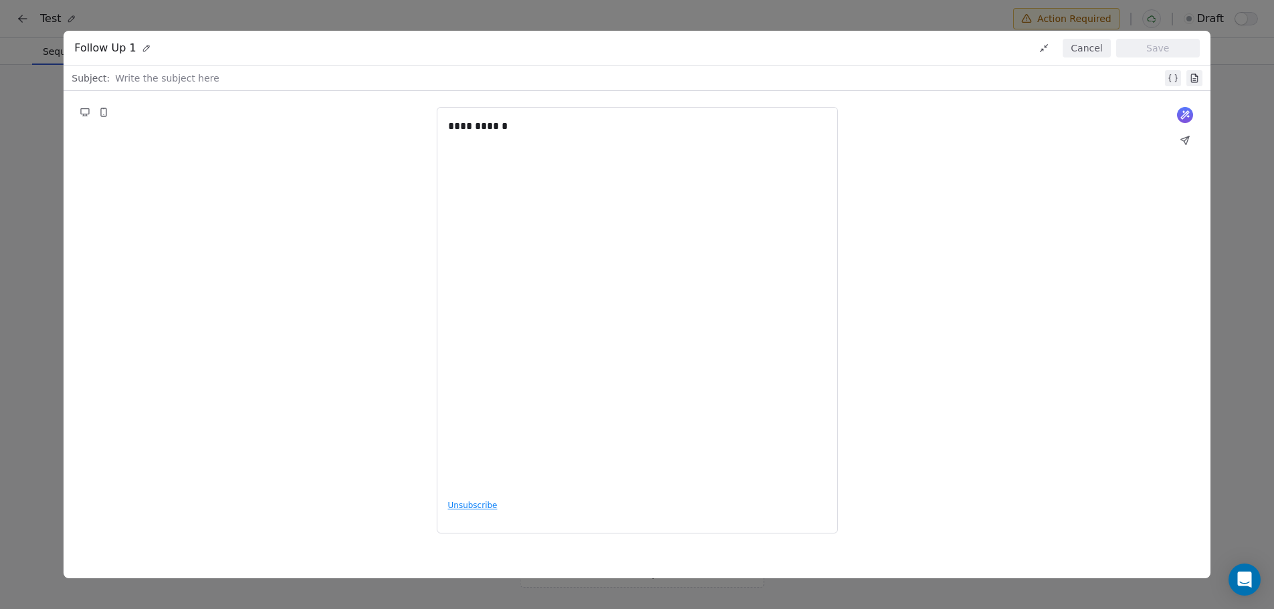
click at [150, 80] on div at bounding box center [638, 78] width 1047 height 16
click at [1133, 45] on button "Save" at bounding box center [1158, 48] width 84 height 19
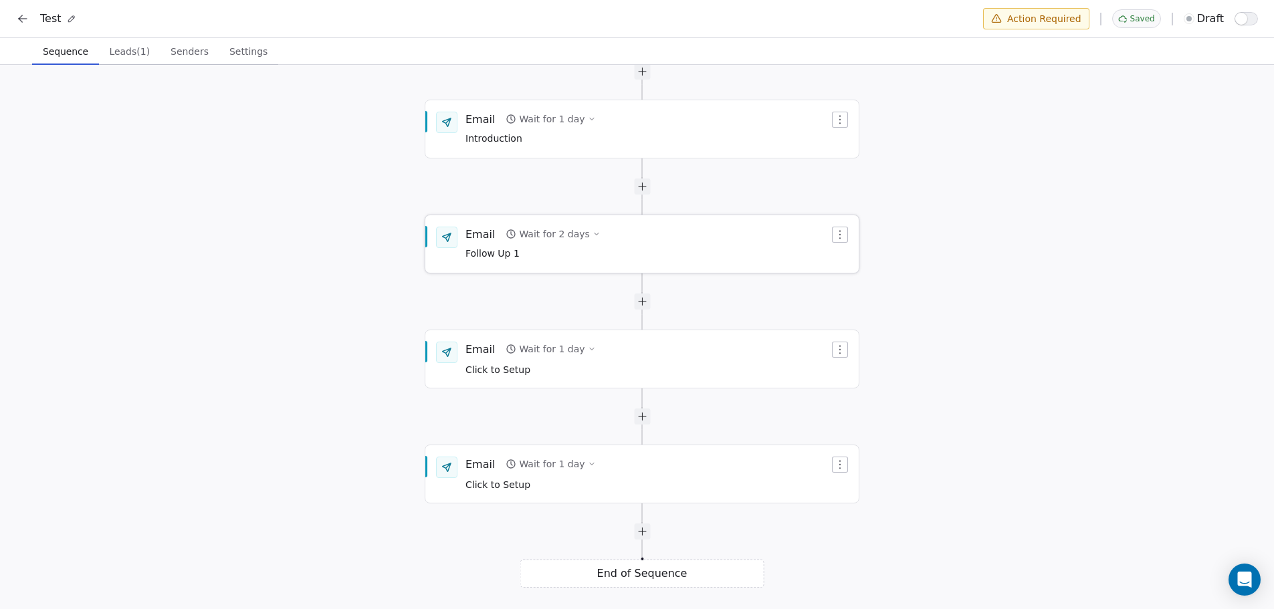
click at [555, 238] on div "Wait for 2 days" at bounding box center [554, 233] width 70 height 13
click at [572, 237] on div "Wait for 2 days" at bounding box center [554, 233] width 70 height 13
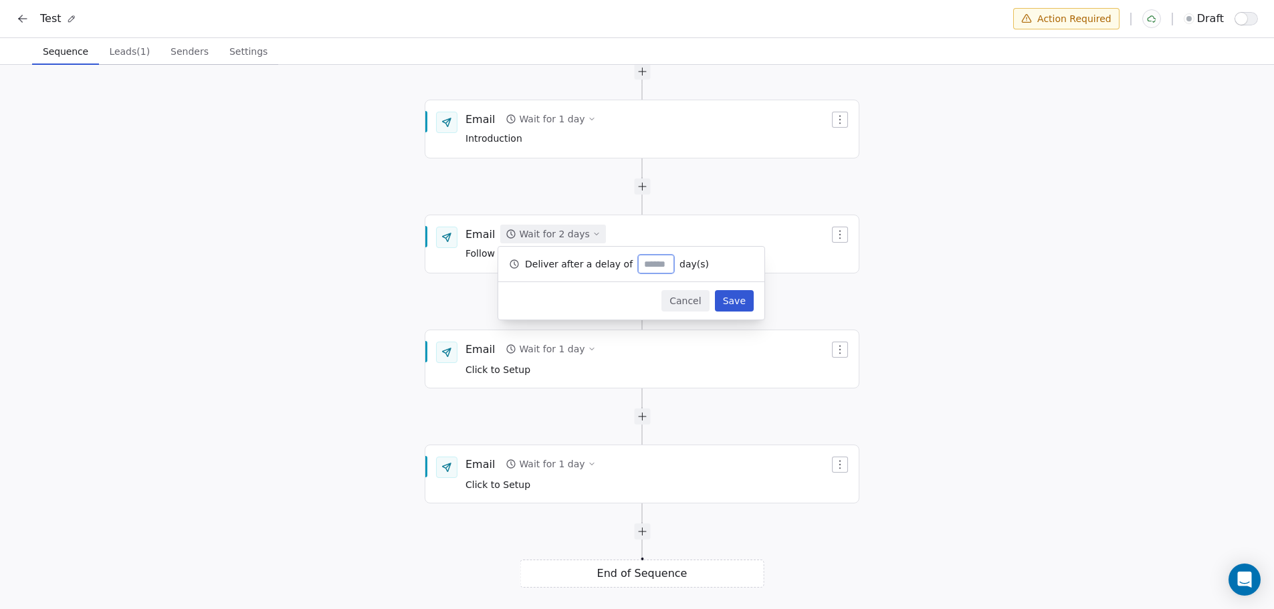
type input "*"
click at [729, 312] on div "Cancel Save" at bounding box center [631, 300] width 266 height 37
click at [736, 297] on button "Save" at bounding box center [734, 300] width 39 height 21
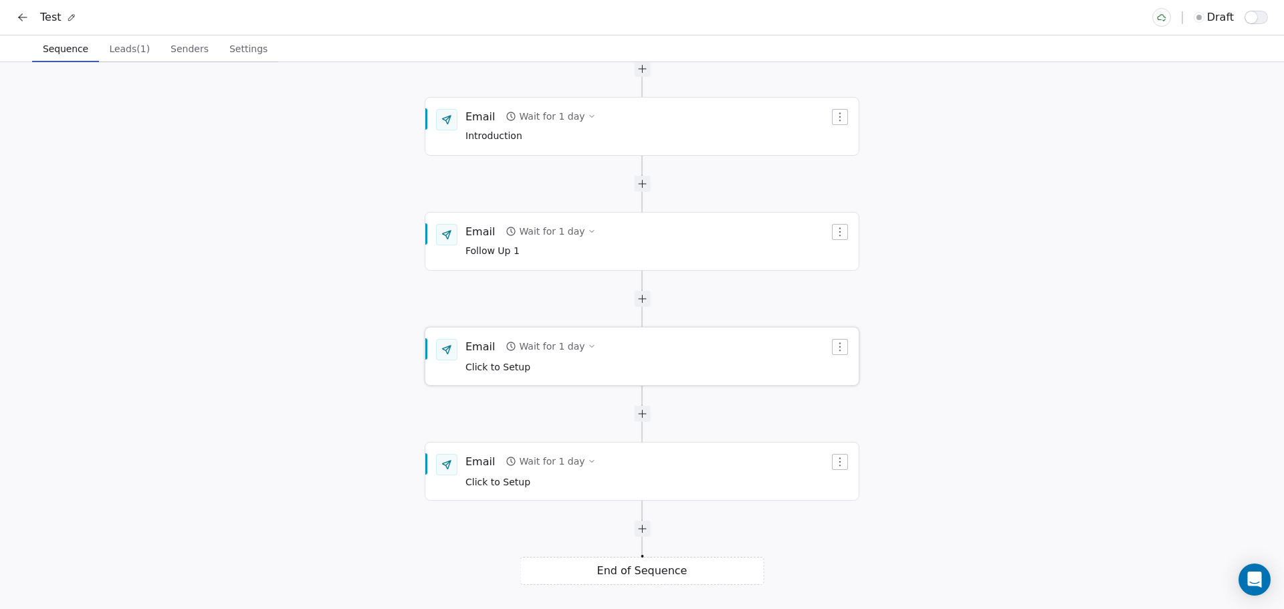
click at [512, 362] on span "Click to Setup" at bounding box center [498, 367] width 65 height 11
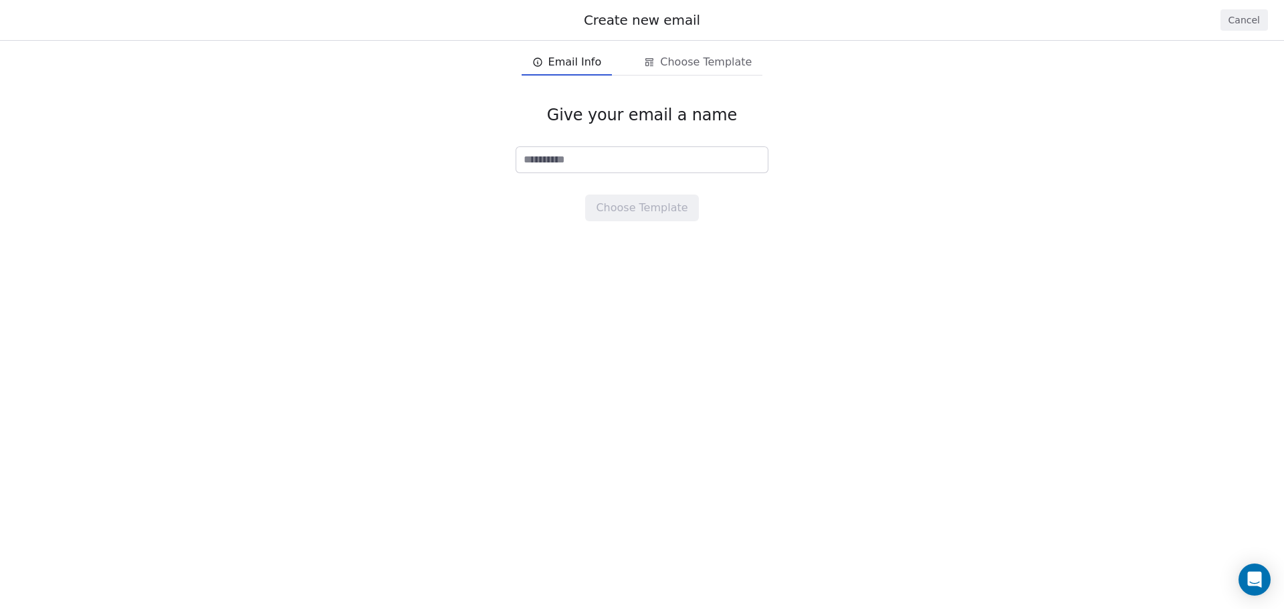
click at [601, 159] on input at bounding box center [642, 159] width 252 height 25
type input "********"
click at [665, 210] on button "Choose Template" at bounding box center [641, 208] width 113 height 27
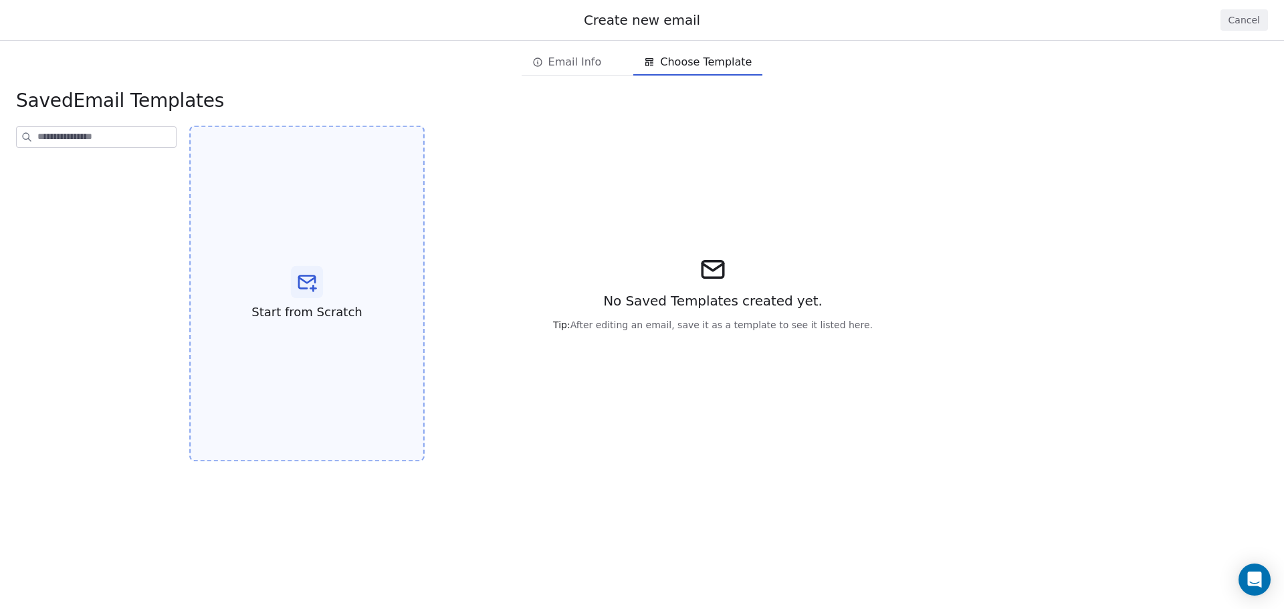
click at [257, 225] on div "Start from Scratch" at bounding box center [306, 294] width 235 height 336
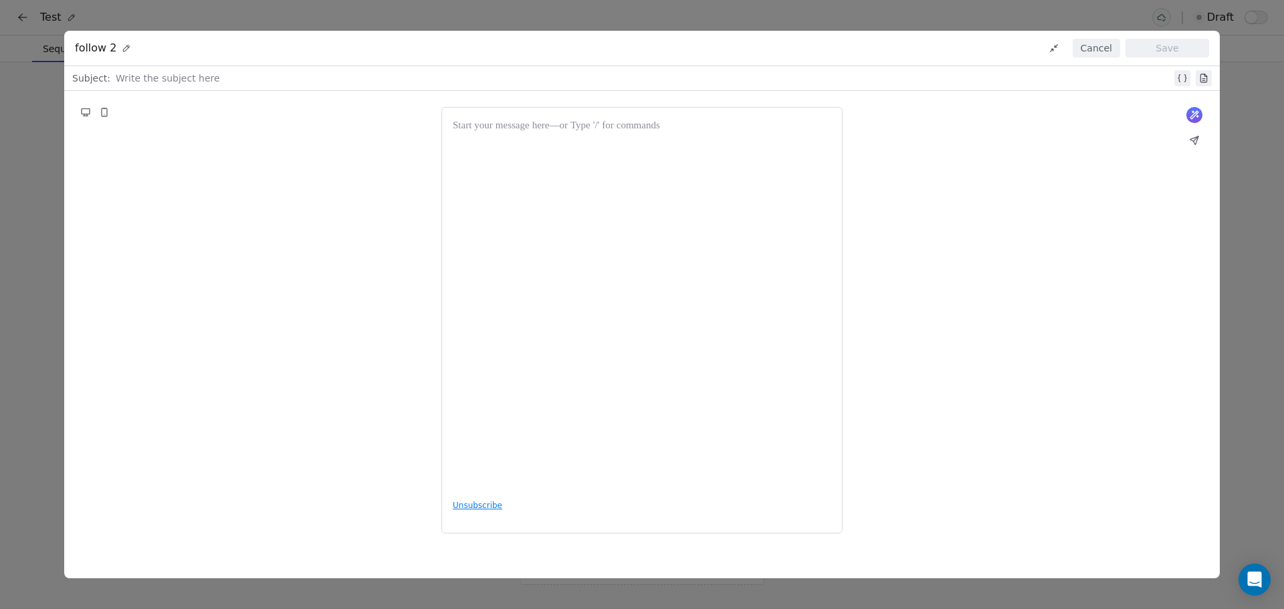
click at [142, 80] on div at bounding box center [644, 78] width 1056 height 16
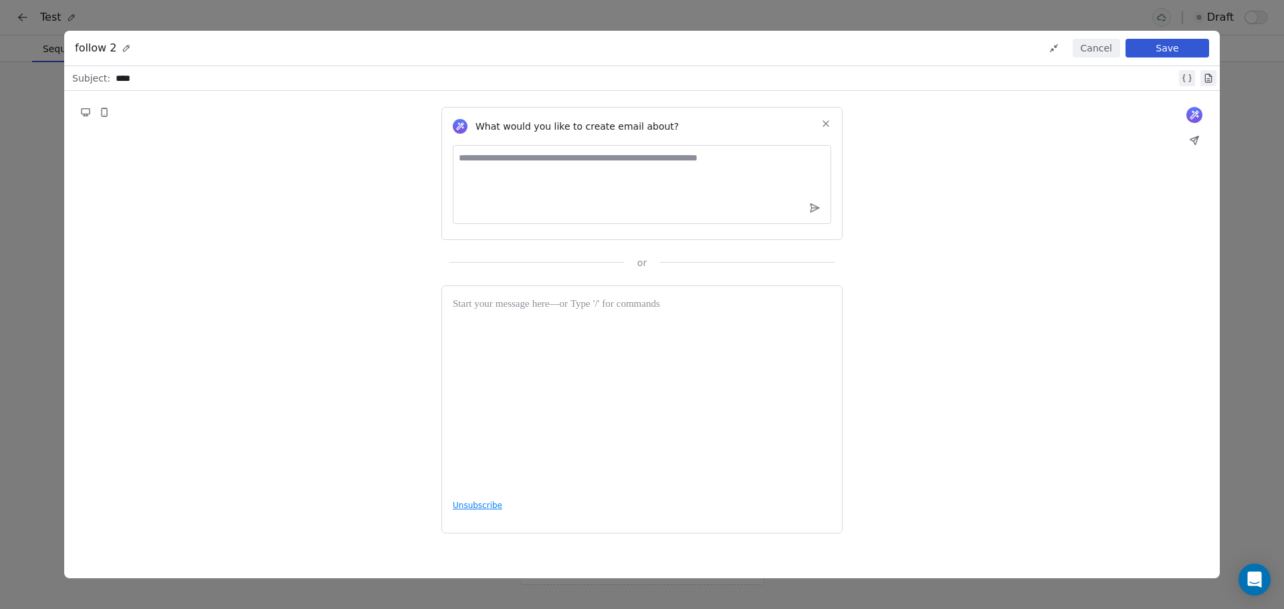
click at [1176, 43] on button "Save" at bounding box center [1168, 48] width 84 height 19
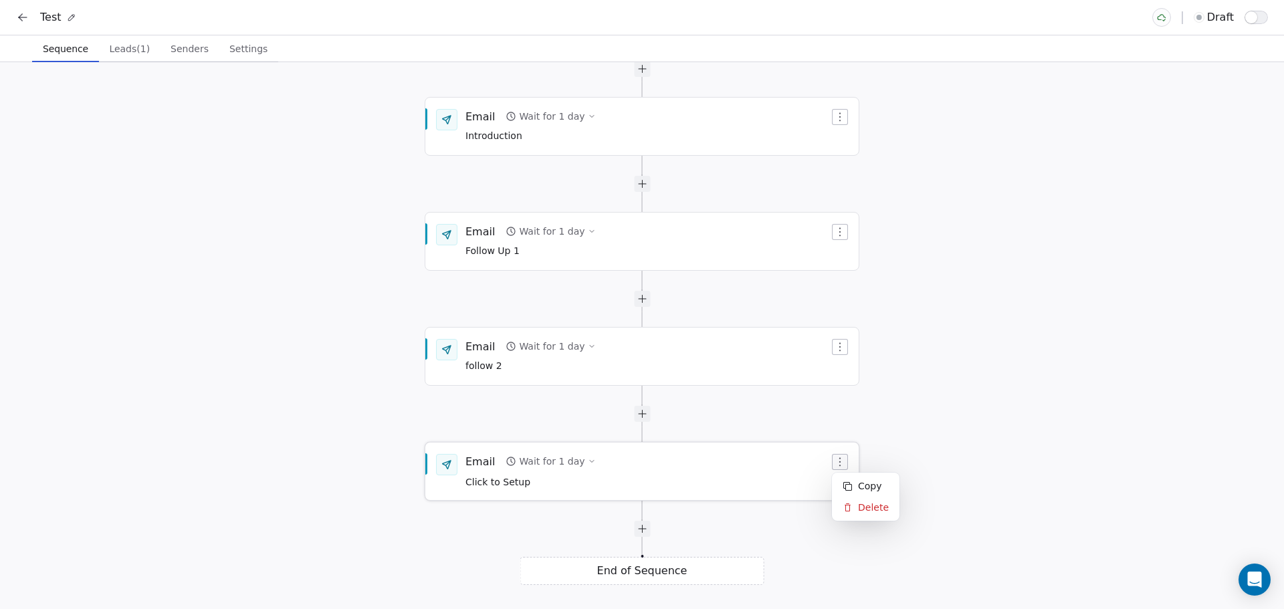
click at [838, 463] on icon "button" at bounding box center [840, 462] width 11 height 11
click at [867, 509] on div "Delete" at bounding box center [866, 507] width 62 height 21
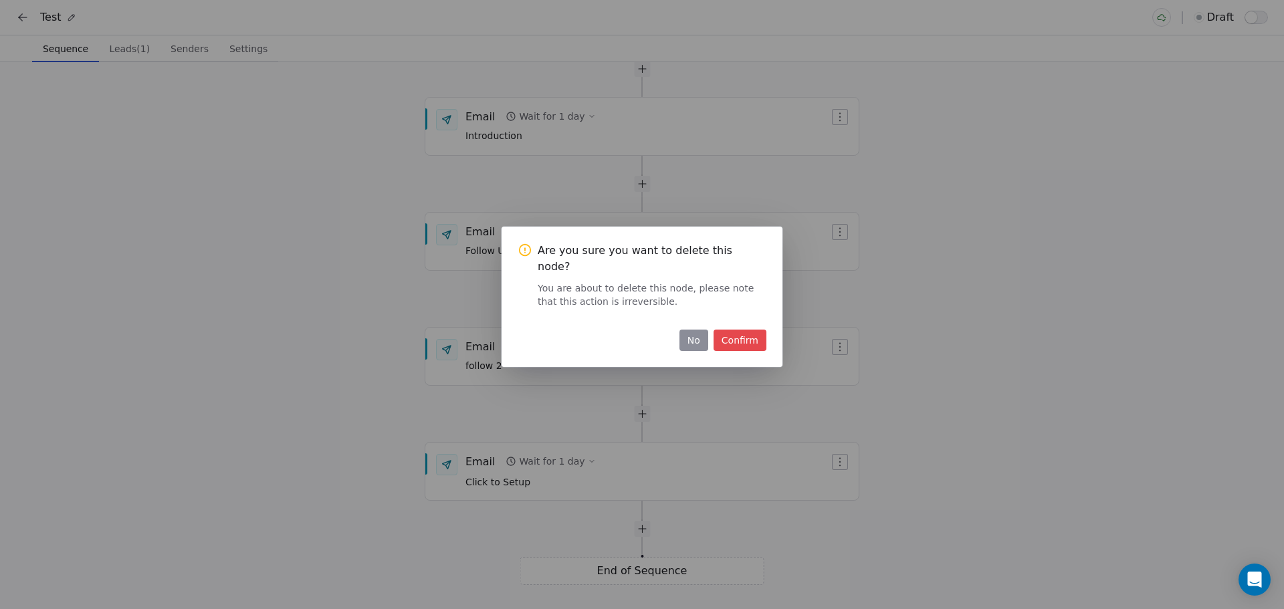
click at [747, 330] on button "Confirm" at bounding box center [740, 340] width 53 height 21
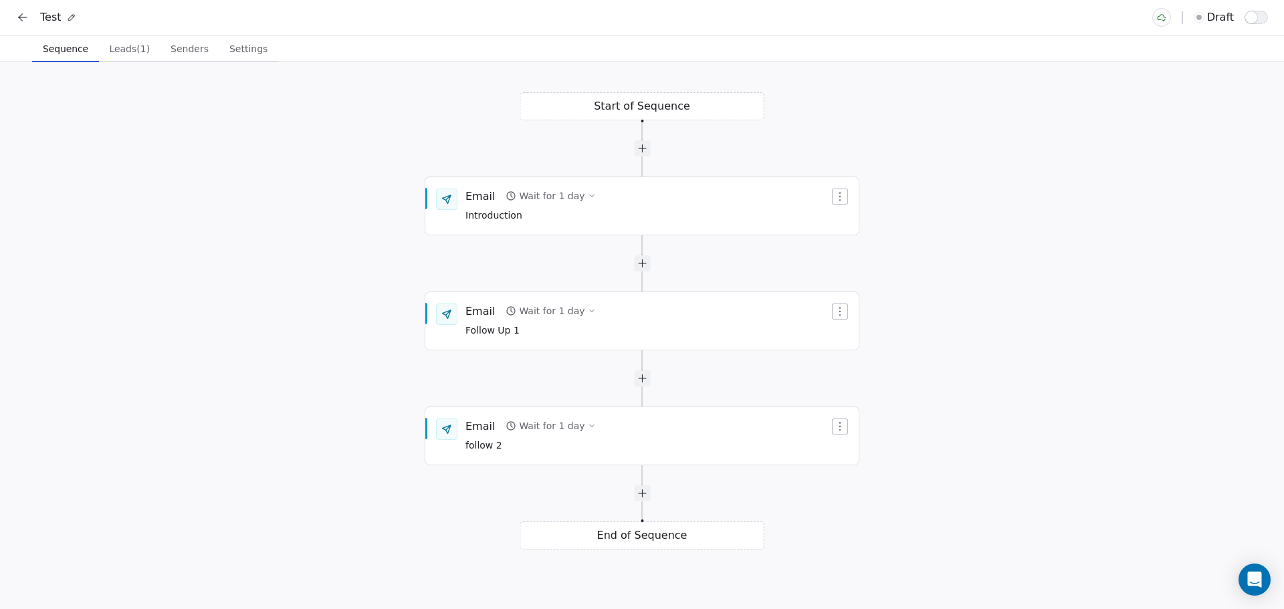
click at [1227, 19] on span "draft" at bounding box center [1220, 17] width 27 height 16
click at [1248, 19] on span "button" at bounding box center [1252, 17] width 12 height 12
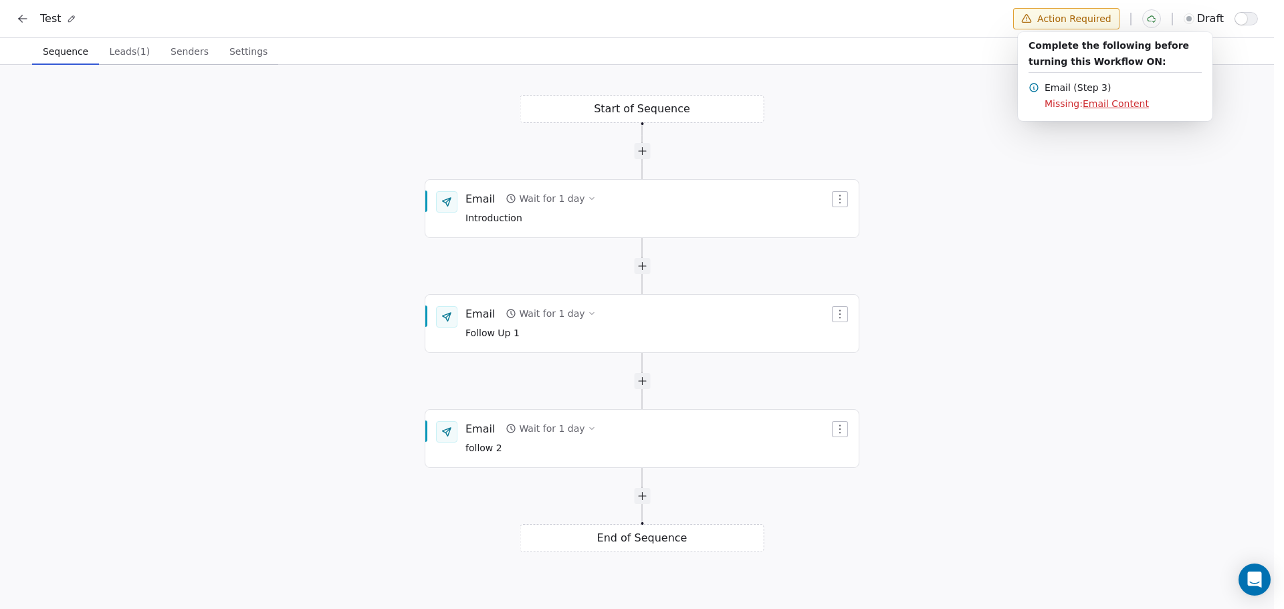
click at [1112, 105] on span "Email Content" at bounding box center [1116, 103] width 66 height 11
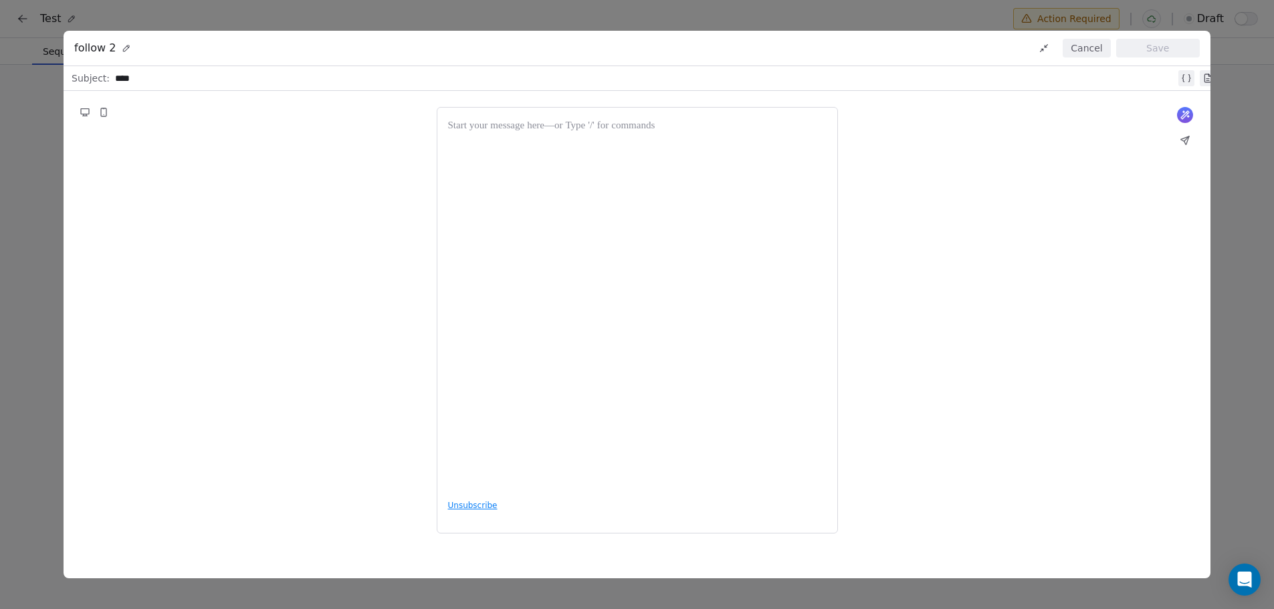
click at [559, 217] on div at bounding box center [637, 303] width 379 height 371
click at [1163, 46] on button "Save" at bounding box center [1158, 48] width 84 height 19
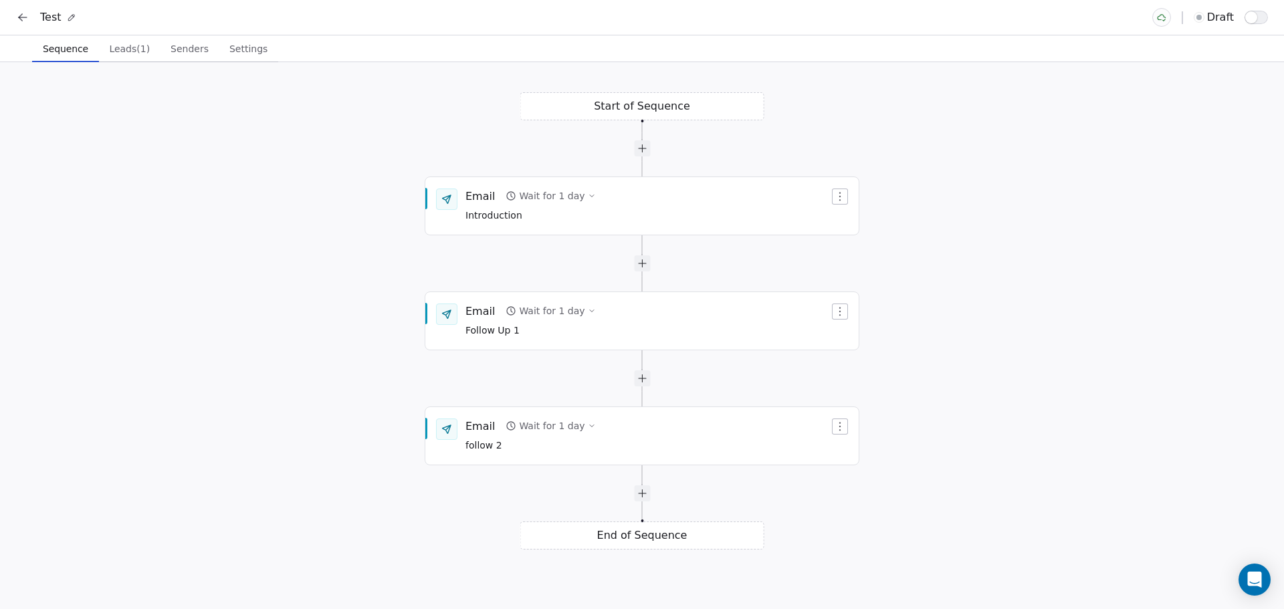
click at [1227, 20] on span "draft" at bounding box center [1220, 17] width 27 height 16
click at [1249, 18] on span "button" at bounding box center [1252, 17] width 12 height 12
click at [188, 54] on span "Senders" at bounding box center [189, 48] width 49 height 19
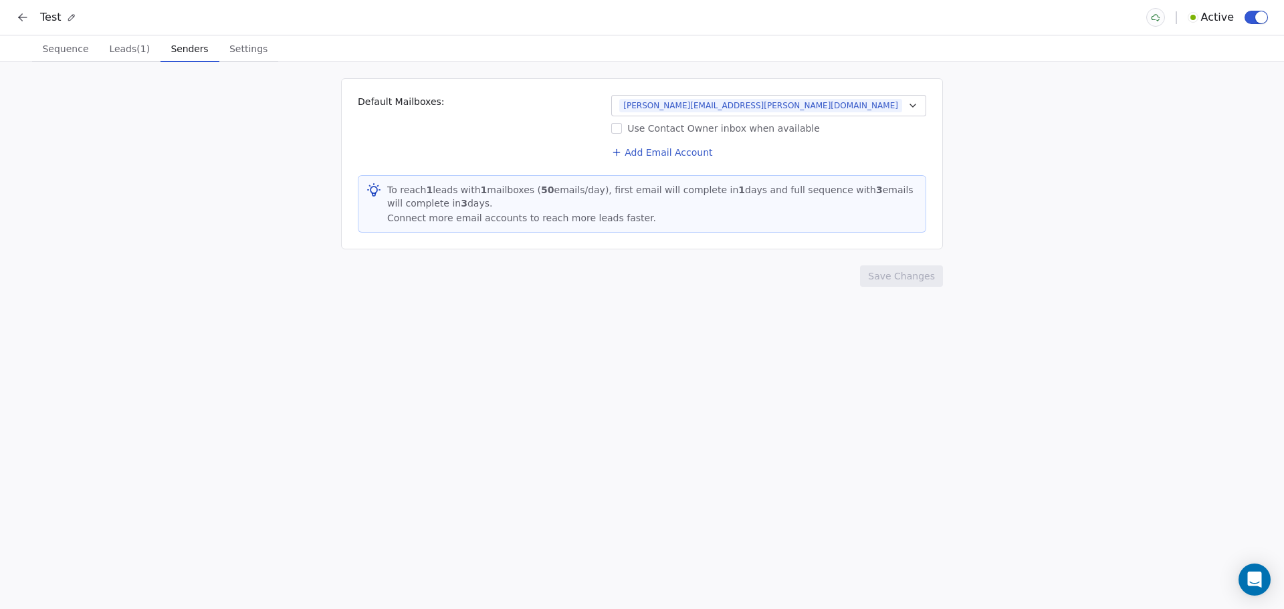
click at [243, 55] on span "Settings" at bounding box center [248, 48] width 49 height 19
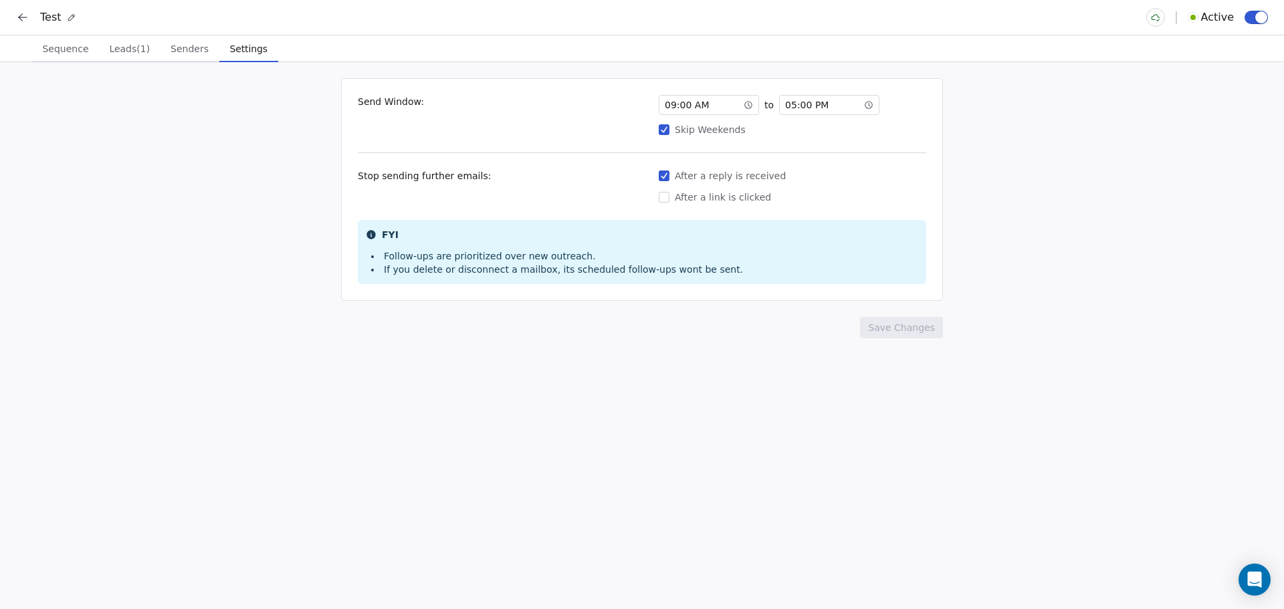
click at [740, 100] on div "09 : 00 AM" at bounding box center [709, 105] width 100 height 20
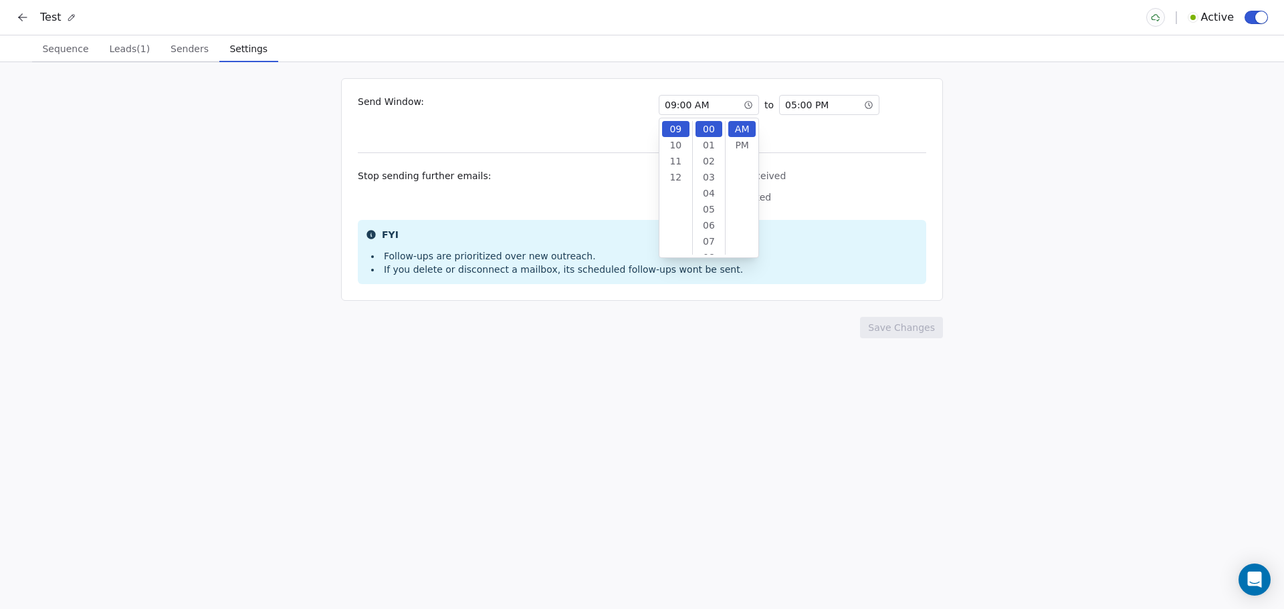
click at [811, 108] on span "05 : 00 PM" at bounding box center [806, 104] width 43 height 13
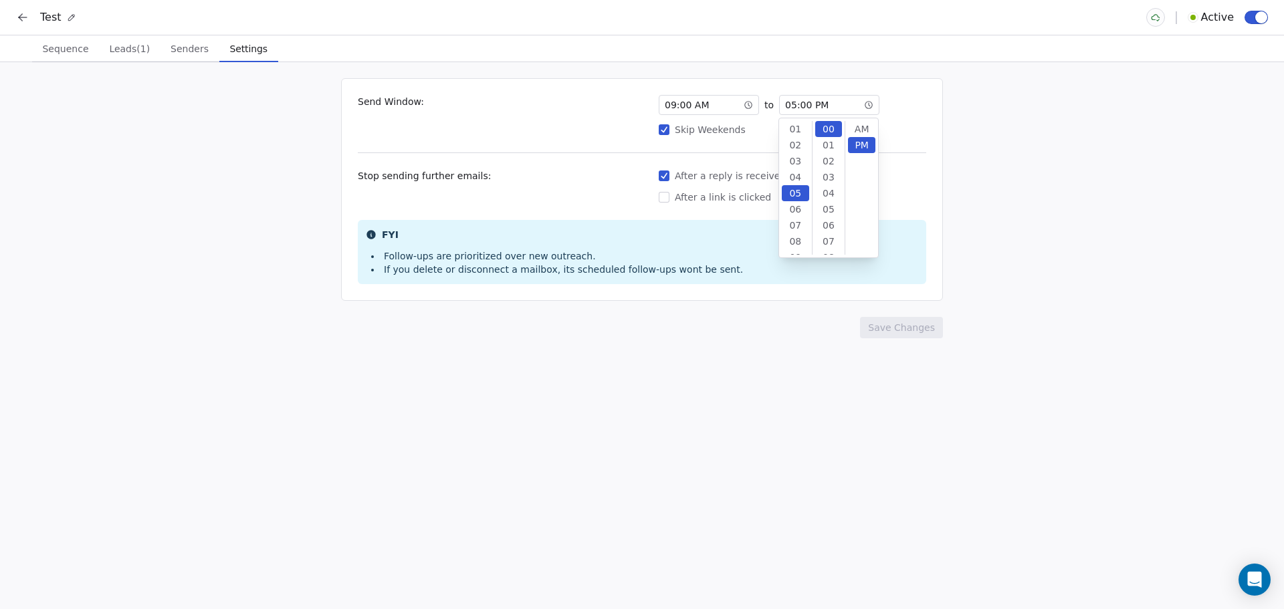
scroll to position [16, 0]
click at [799, 227] on div "11" at bounding box center [795, 225] width 27 height 16
click at [1025, 189] on div "Send Window: 09 : 00 AM to 11 : 00 PM Skip Weekends Stop sending further emails…" at bounding box center [642, 335] width 1284 height 547
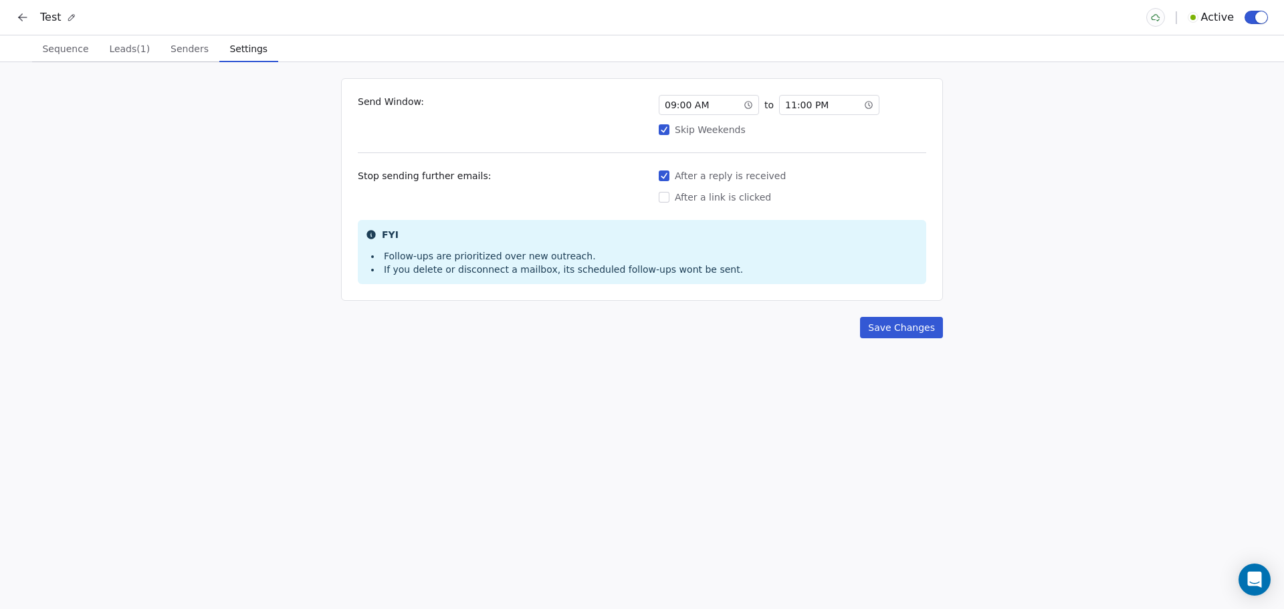
click at [914, 336] on button "Save Changes" at bounding box center [901, 327] width 83 height 21
click at [191, 48] on span "Senders" at bounding box center [189, 48] width 49 height 19
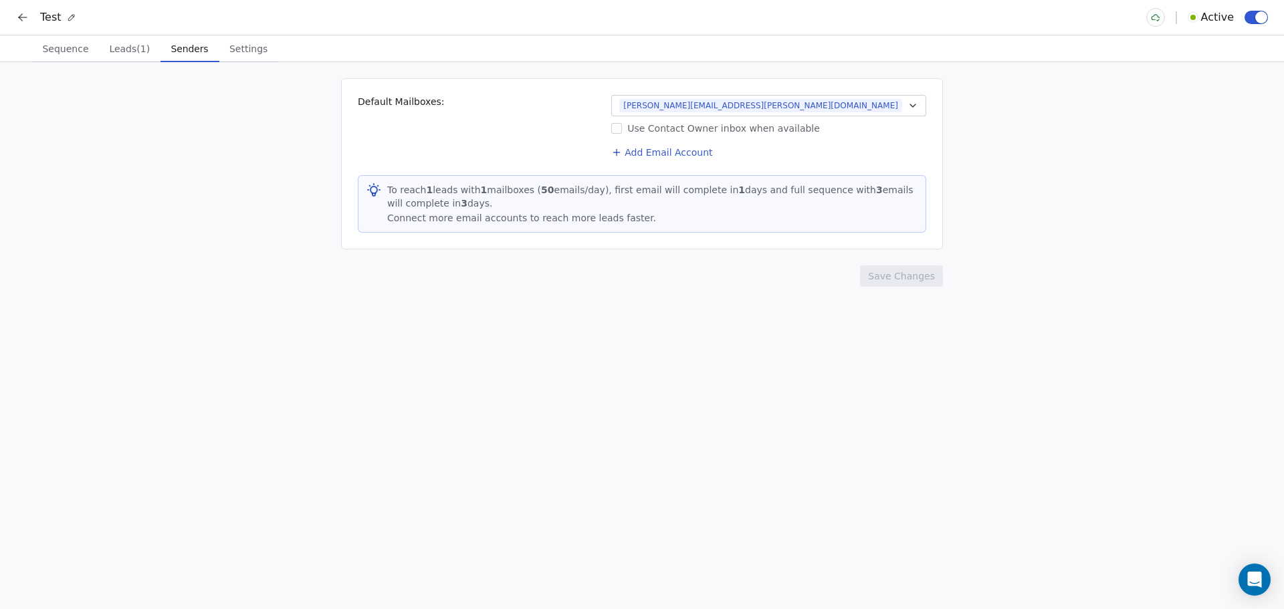
click at [138, 48] on span "Leads (1)" at bounding box center [130, 48] width 52 height 19
